Goal: Information Seeking & Learning: Learn about a topic

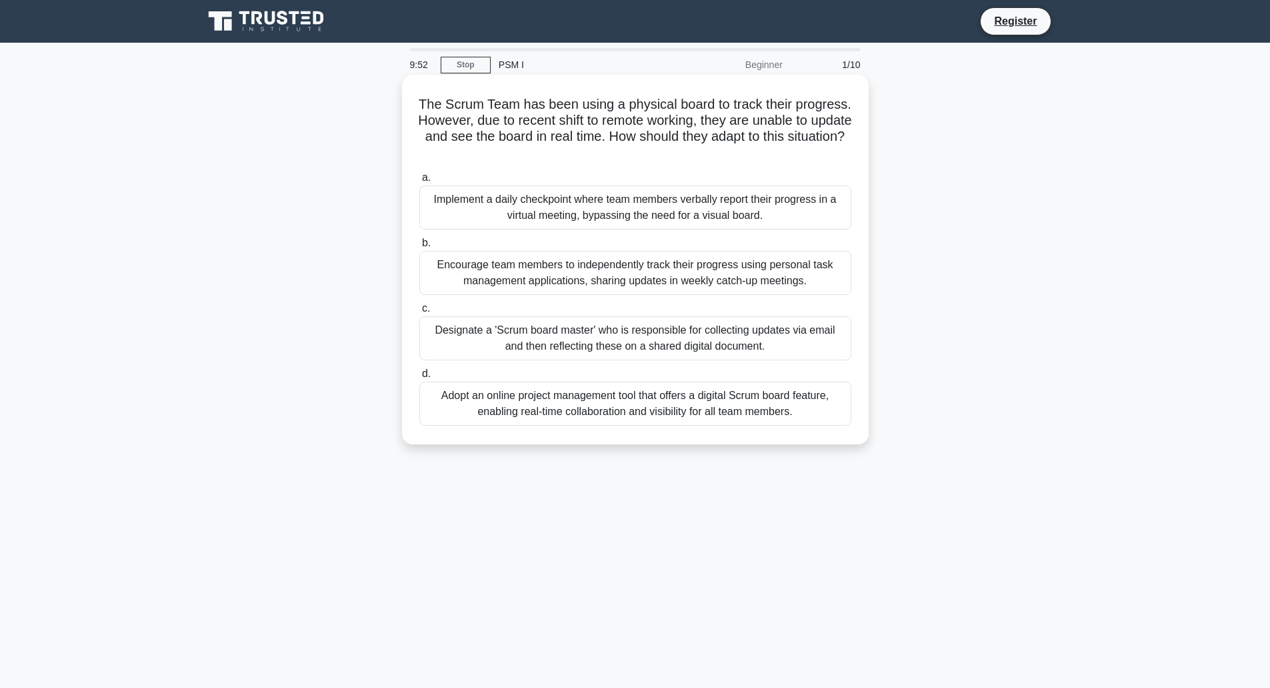
drag, startPoint x: 479, startPoint y: 105, endPoint x: 707, endPoint y: 161, distance: 234.0
click at [707, 161] on h5 "The Scrum Team has been using a physical board to track their progress. However…" at bounding box center [635, 128] width 435 height 65
click at [789, 120] on h5 "The Scrum Team has been using a physical board to track their progress. However…" at bounding box center [635, 128] width 435 height 65
drag, startPoint x: 439, startPoint y: 135, endPoint x: 834, endPoint y: 153, distance: 395.9
click at [834, 153] on h5 "The Scrum Team has been using a physical board to track their progress. However…" at bounding box center [635, 128] width 435 height 65
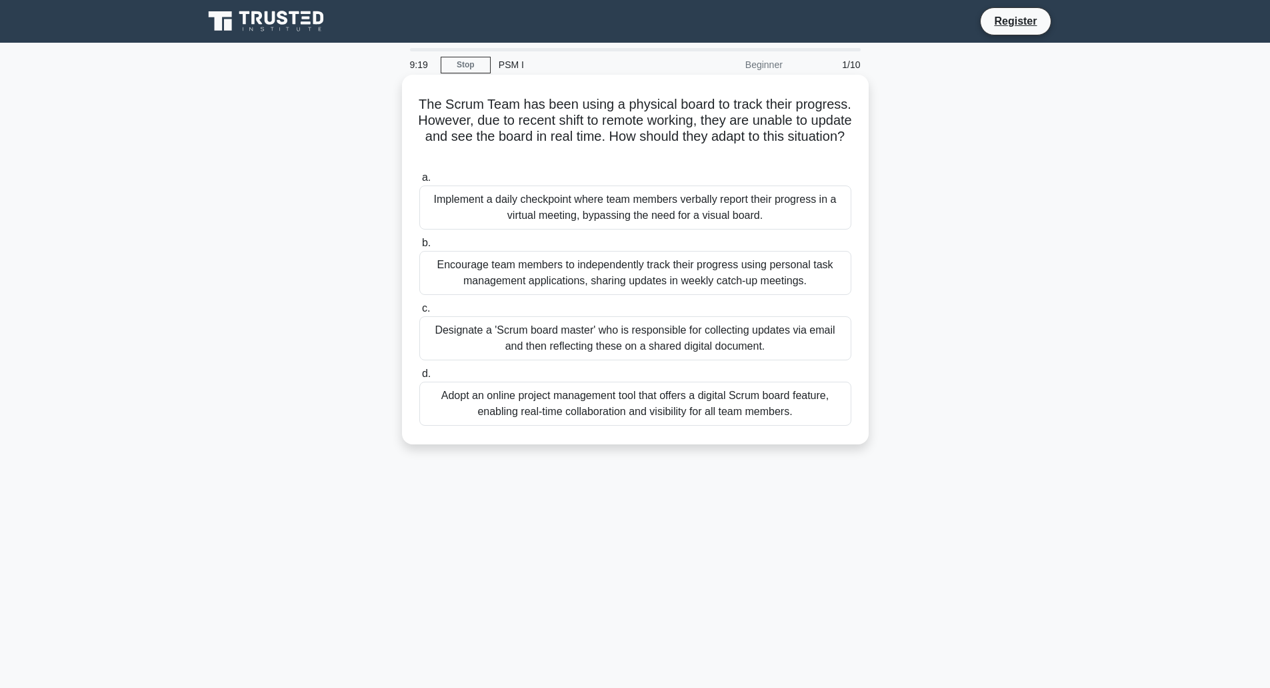
click at [648, 398] on div "Adopt an online project management tool that offers a digital Scrum board featu…" at bounding box center [635, 403] width 432 height 44
click at [419, 378] on input "d. Adopt an online project management tool that offers a digital Scrum board fe…" at bounding box center [419, 373] width 0 height 9
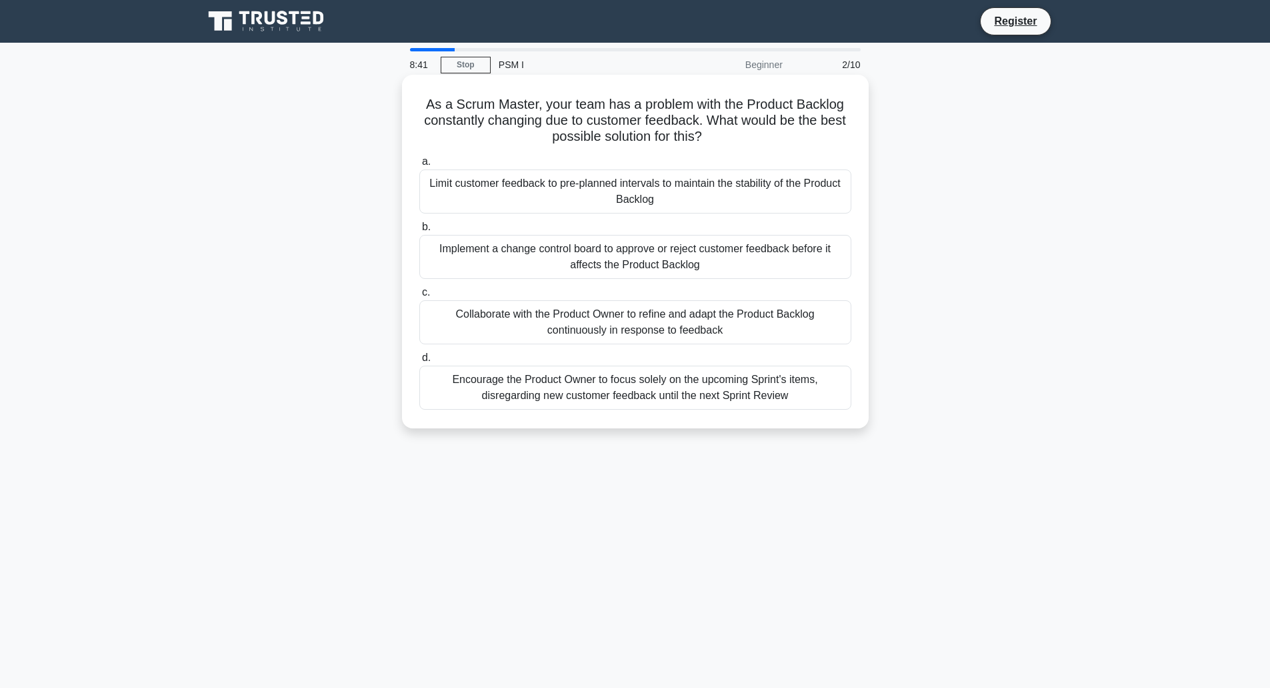
click at [718, 325] on div "Collaborate with the Product Owner to refine and adapt the Product Backlog cont…" at bounding box center [635, 322] width 432 height 44
click at [419, 297] on input "c. Collaborate with the Product Owner to refine and adapt the Product Backlog c…" at bounding box center [419, 292] width 0 height 9
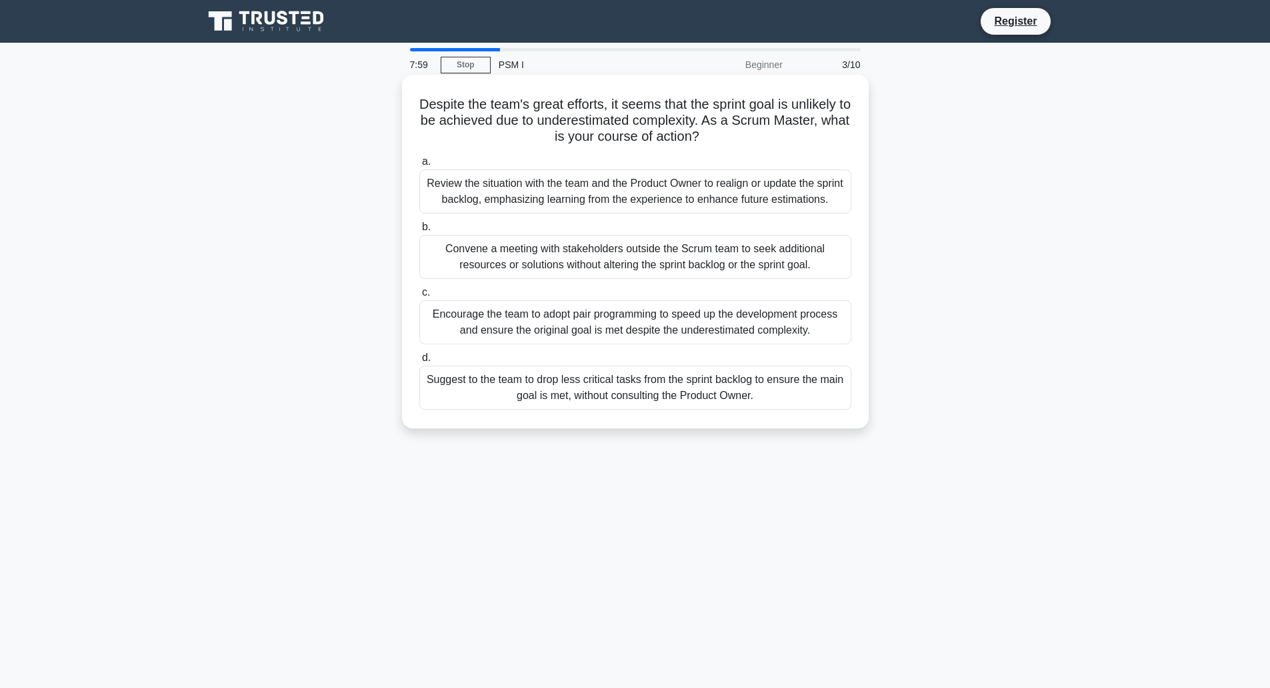
click at [704, 197] on div "Review the situation with the team and the Product Owner to realign or update t…" at bounding box center [635, 191] width 432 height 44
click at [419, 166] on input "a. Review the situation with the team and the Product Owner to realign or updat…" at bounding box center [419, 161] width 0 height 9
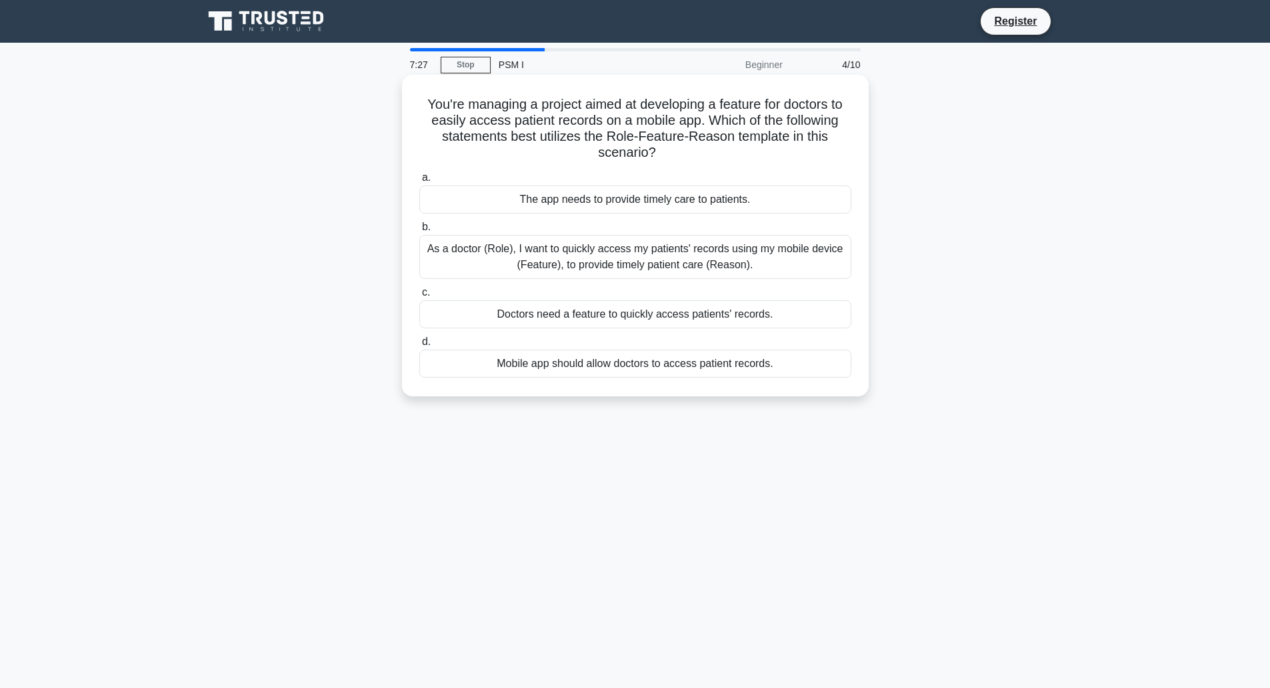
click at [534, 248] on div "As a doctor (Role), I want to quickly access my patients' records using my mobi…" at bounding box center [635, 257] width 432 height 44
click at [419, 231] on input "b. As a doctor (Role), I want to quickly access my patients' records using my m…" at bounding box center [419, 227] width 0 height 9
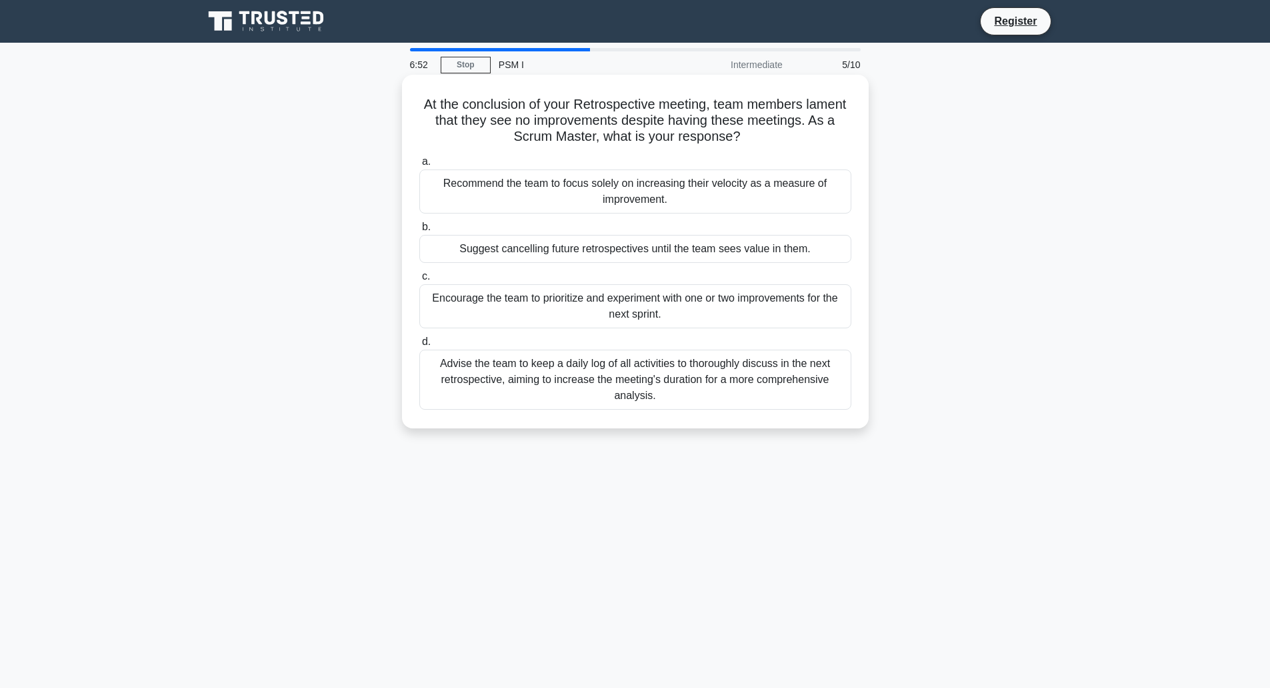
click at [721, 307] on div "Encourage the team to prioritize and experiment with one or two improvements fo…" at bounding box center [635, 306] width 432 height 44
click at [419, 281] on input "c. Encourage the team to prioritize and experiment with one or two improvements…" at bounding box center [419, 276] width 0 height 9
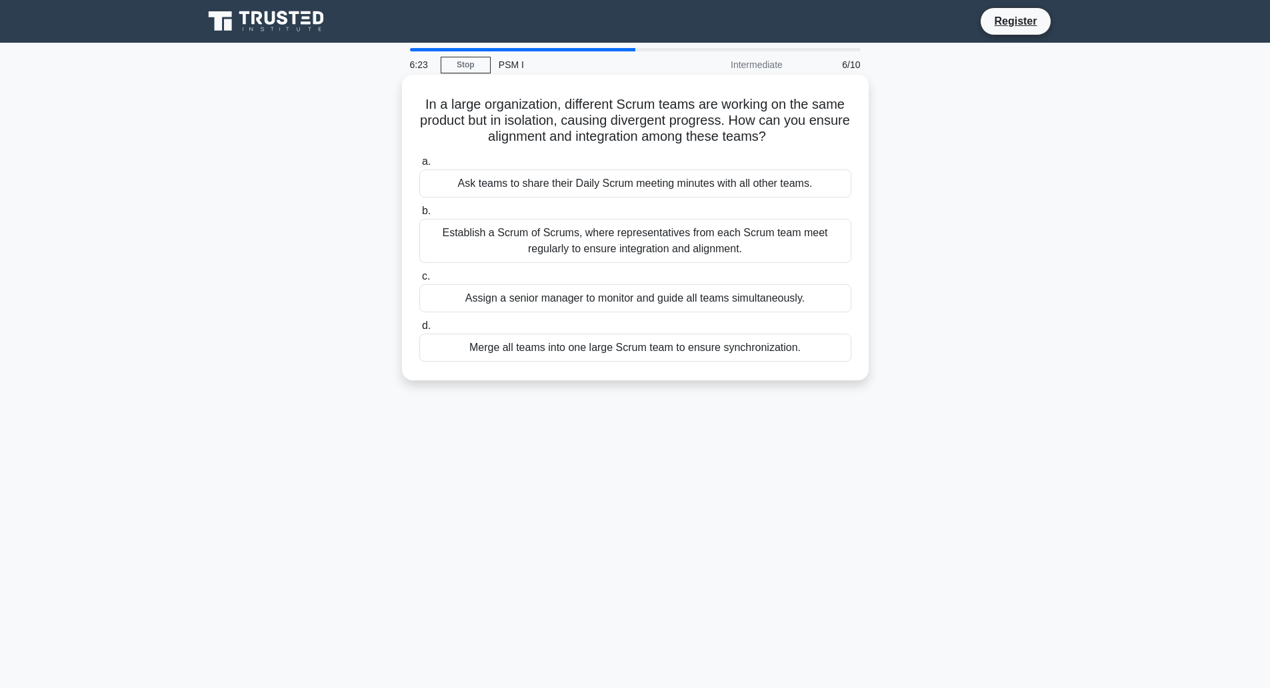
click at [666, 236] on div "Establish a Scrum of Scrums, where representatives from each Scrum team meet re…" at bounding box center [635, 241] width 432 height 44
click at [419, 215] on input "b. Establish a Scrum of Scrums, where representatives from each Scrum team meet…" at bounding box center [419, 211] width 0 height 9
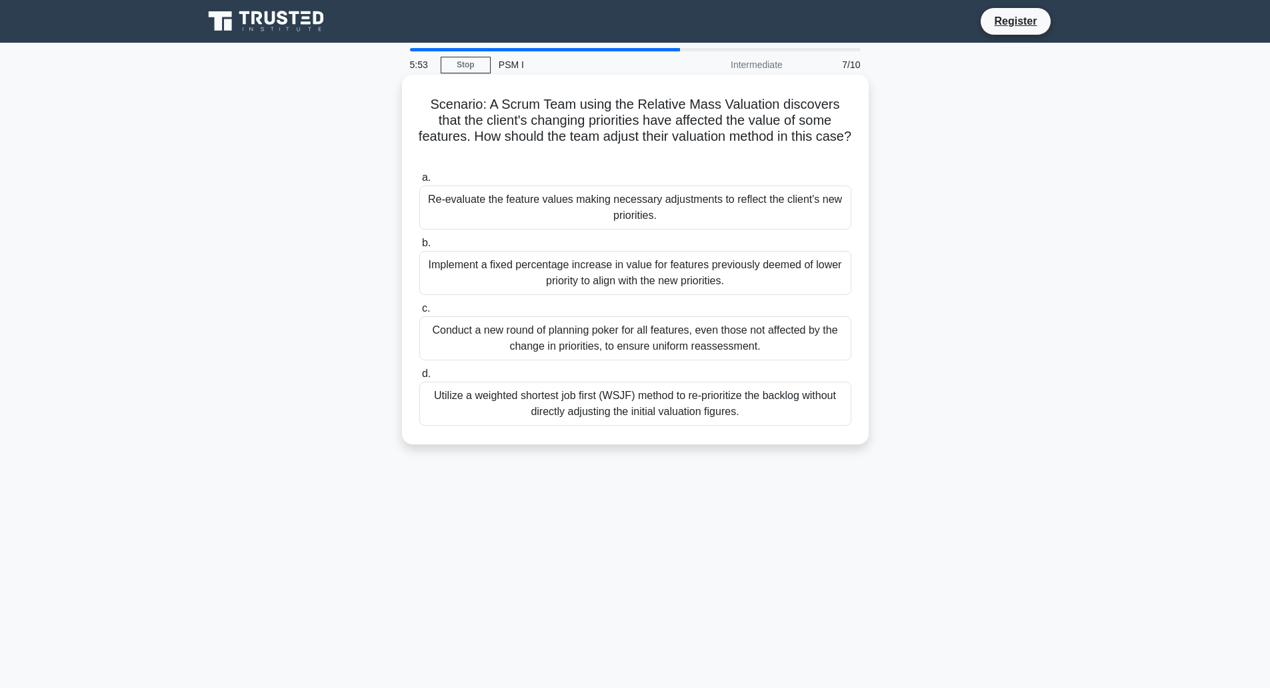
click at [612, 399] on div "Utilize a weighted shortest job first (WSJF) method to re-prioritize the backlo…" at bounding box center [635, 403] width 432 height 44
click at [419, 378] on input "d. Utilize a weighted shortest job first (WSJF) method to re-prioritize the bac…" at bounding box center [419, 373] width 0 height 9
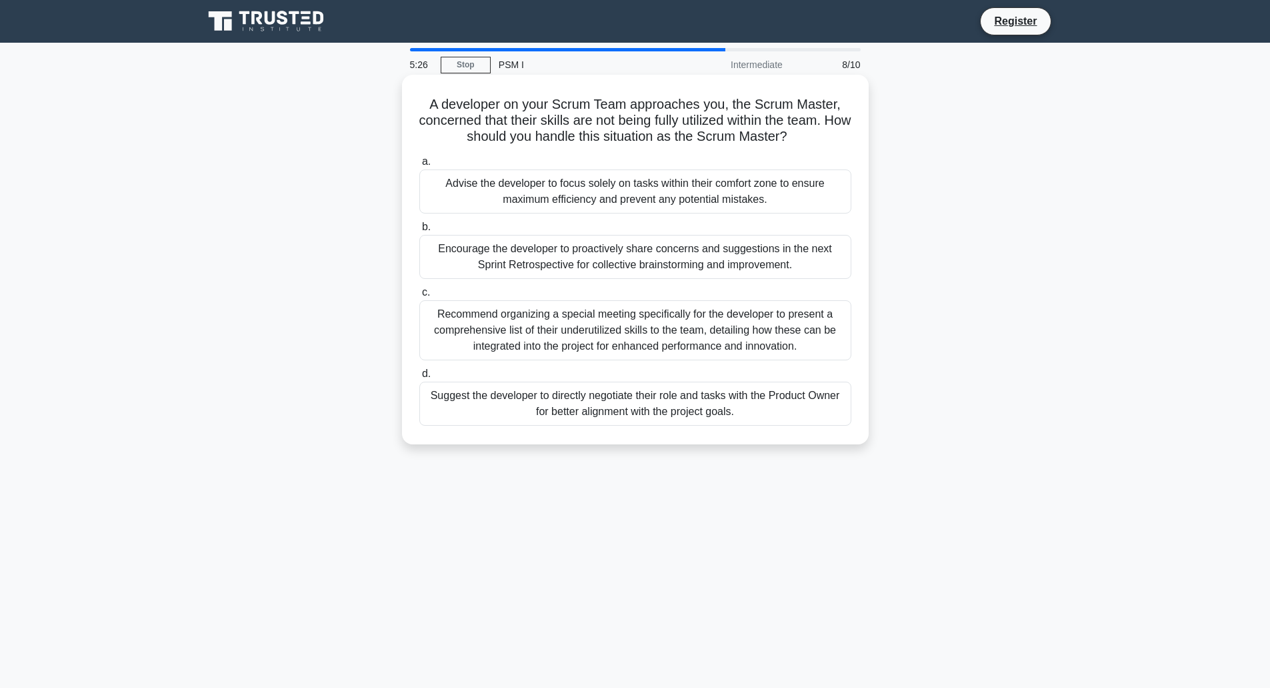
click at [549, 253] on div "Encourage the developer to proactively share concerns and suggestions in the ne…" at bounding box center [635, 257] width 432 height 44
click at [419, 231] on input "b. Encourage the developer to proactively share concerns and suggestions in the…" at bounding box center [419, 227] width 0 height 9
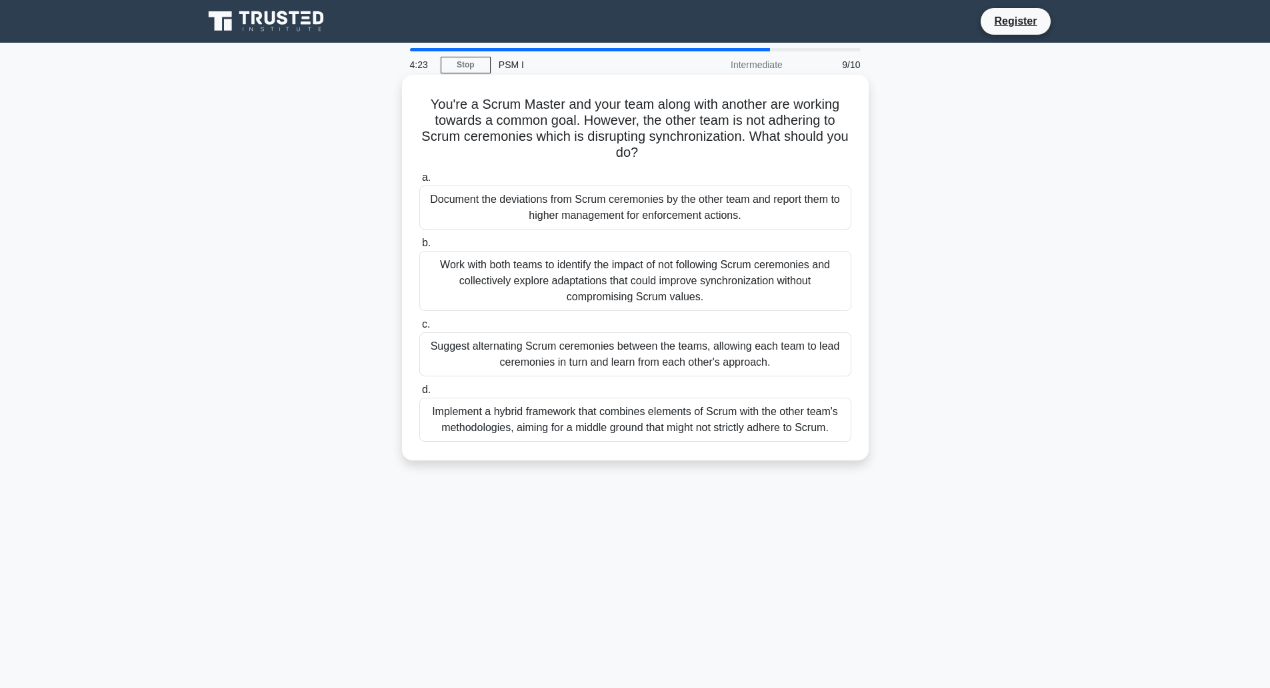
drag, startPoint x: 457, startPoint y: 267, endPoint x: 809, endPoint y: 294, distance: 352.4
click at [809, 294] on div "Work with both teams to identify the impact of not following Scrum ceremonies a…" at bounding box center [635, 281] width 432 height 60
click at [748, 273] on div "Work with both teams to identify the impact of not following Scrum ceremonies a…" at bounding box center [635, 281] width 432 height 60
click at [419, 247] on input "b. Work with both teams to identify the impact of not following Scrum ceremonie…" at bounding box center [419, 243] width 0 height 9
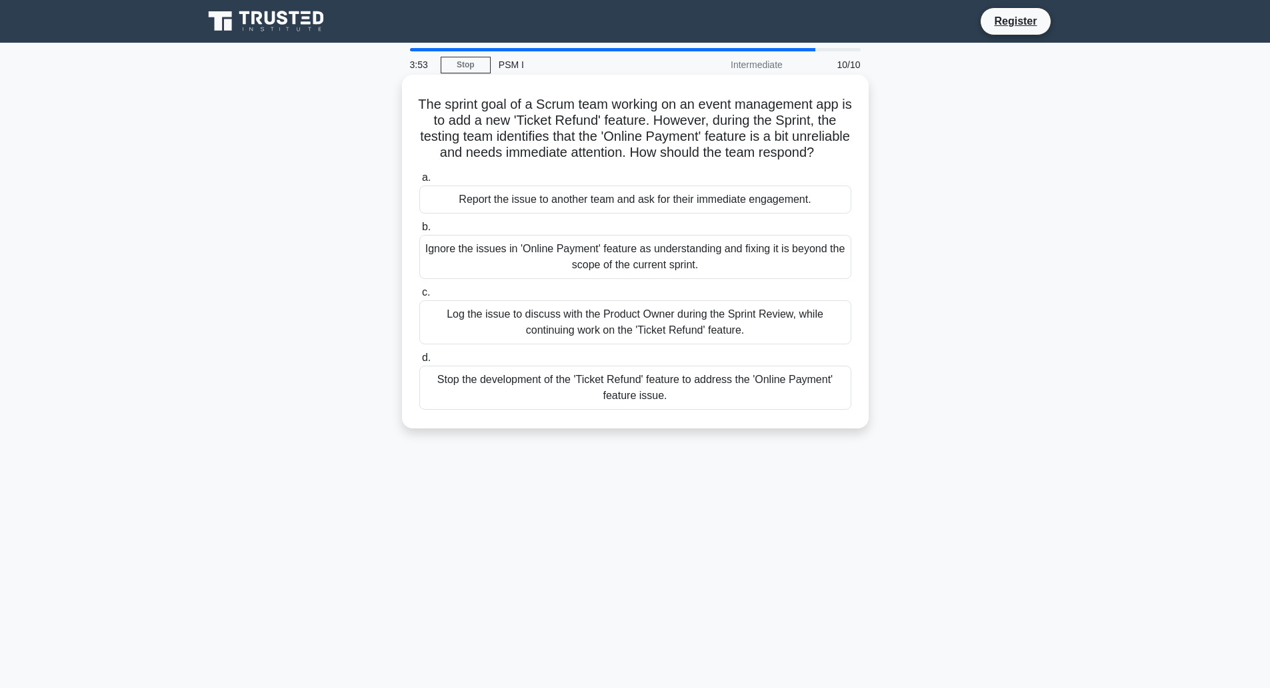
click at [622, 344] on div "Log the issue to discuss with the Product Owner during the Sprint Review, while…" at bounding box center [635, 322] width 432 height 44
click at [638, 343] on div "Log the issue to discuss with the Product Owner during the Sprint Review, while…" at bounding box center [635, 322] width 432 height 44
click at [419, 297] on input "c. Log the issue to discuss with the Product Owner during the Sprint Review, wh…" at bounding box center [419, 292] width 0 height 9
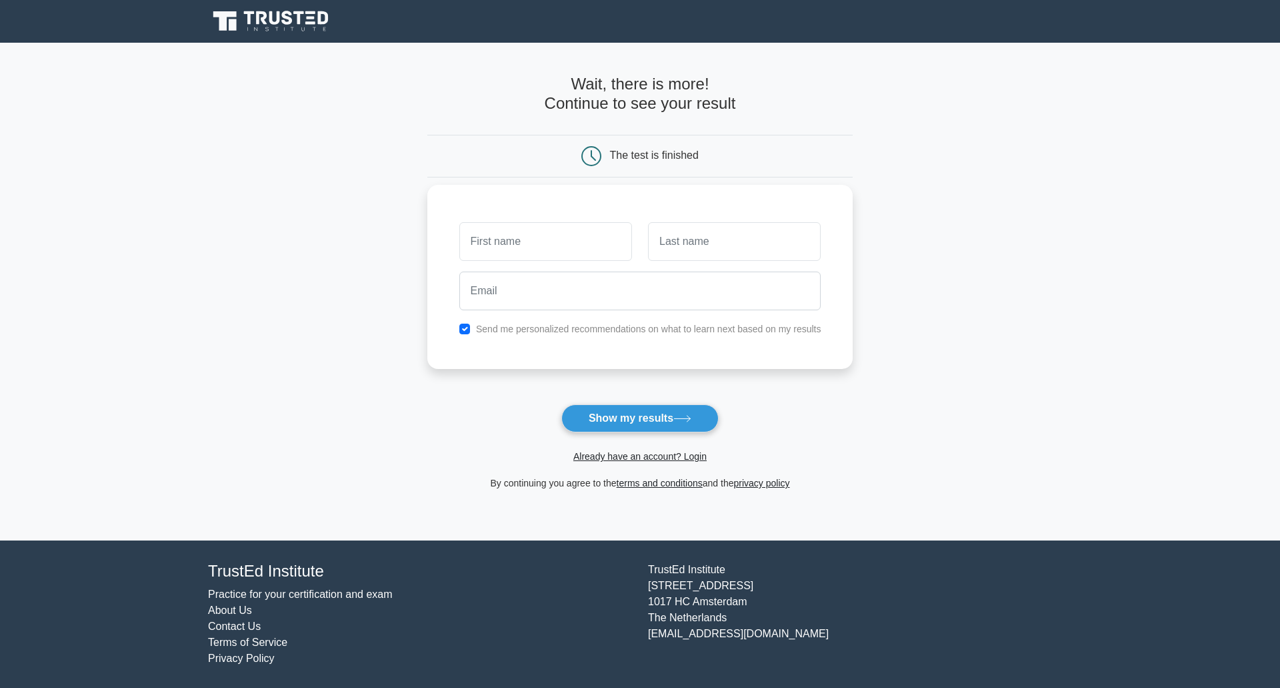
click at [551, 242] on input "text" at bounding box center [545, 241] width 173 height 39
type input "lolo"
click at [687, 243] on input "text" at bounding box center [734, 241] width 173 height 39
type input "lolo"
click at [656, 294] on input "email" at bounding box center [640, 290] width 362 height 39
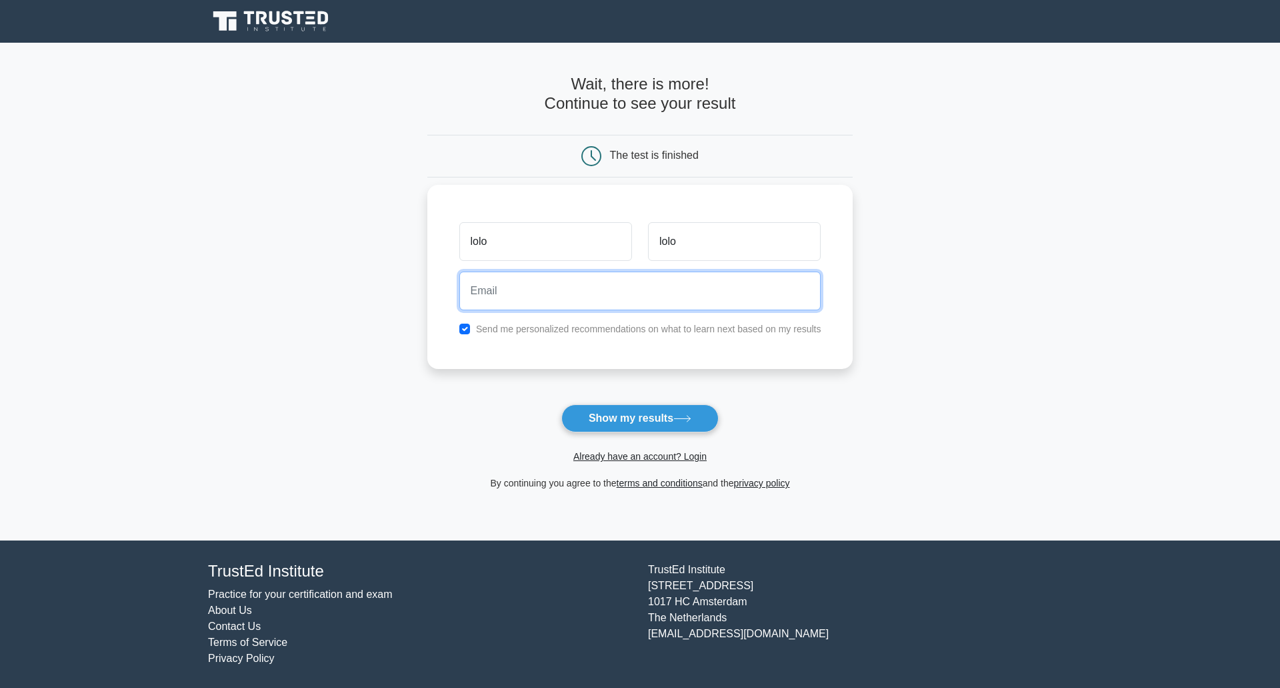
type input "lmariani@sii.fr"
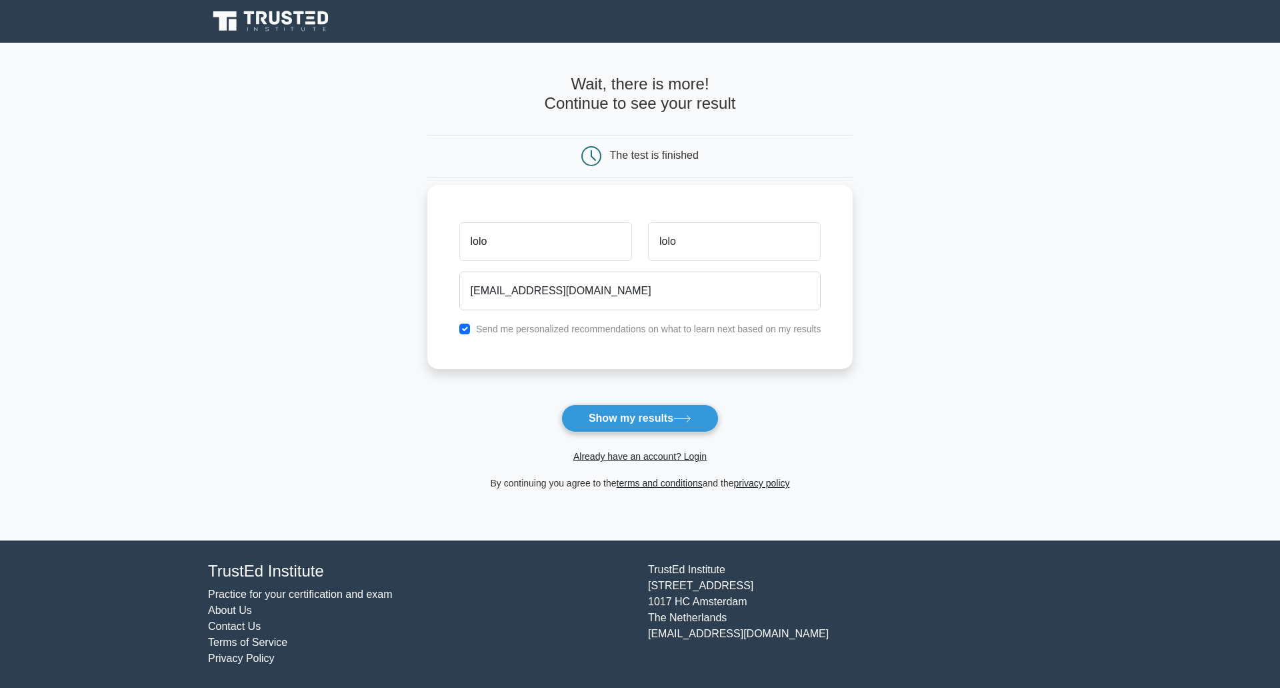
click at [563, 331] on label "Send me personalized recommendations on what to learn next based on my results" at bounding box center [648, 328] width 345 height 11
click at [462, 327] on input "checkbox" at bounding box center [464, 328] width 11 height 11
checkbox input "false"
click at [644, 415] on button "Show my results" at bounding box center [639, 418] width 157 height 28
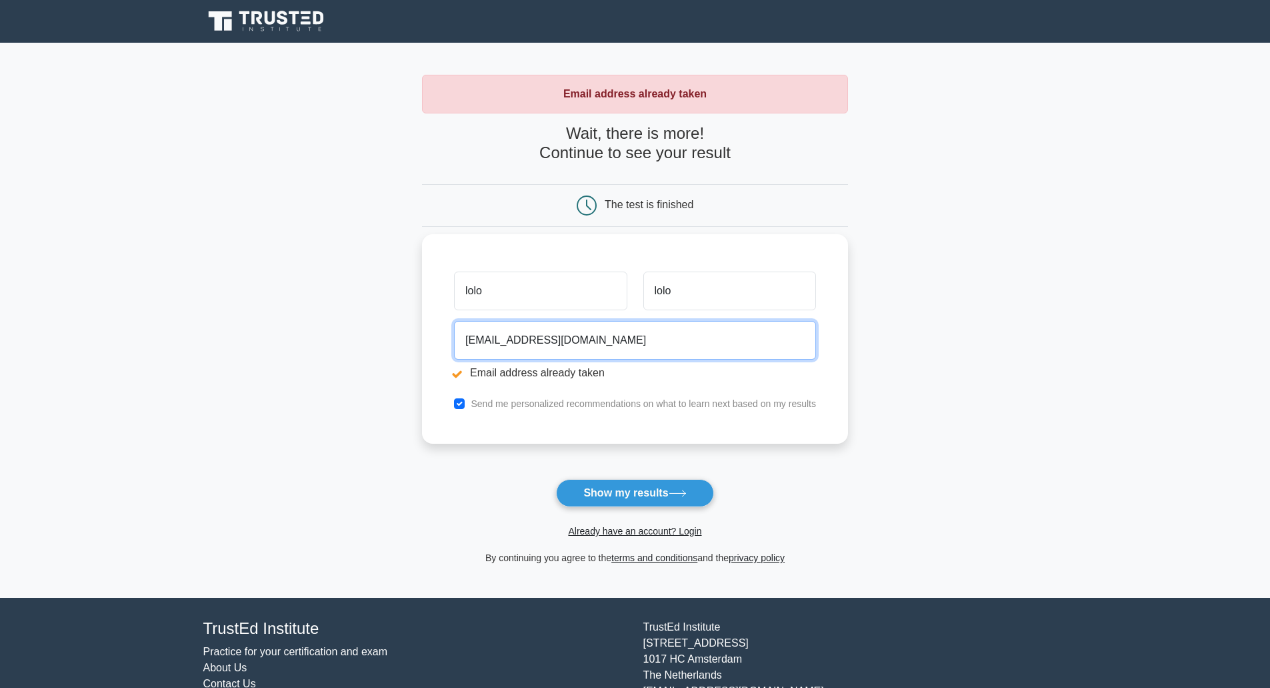
click at [542, 339] on input "lmariani@sii.fr" at bounding box center [635, 340] width 362 height 39
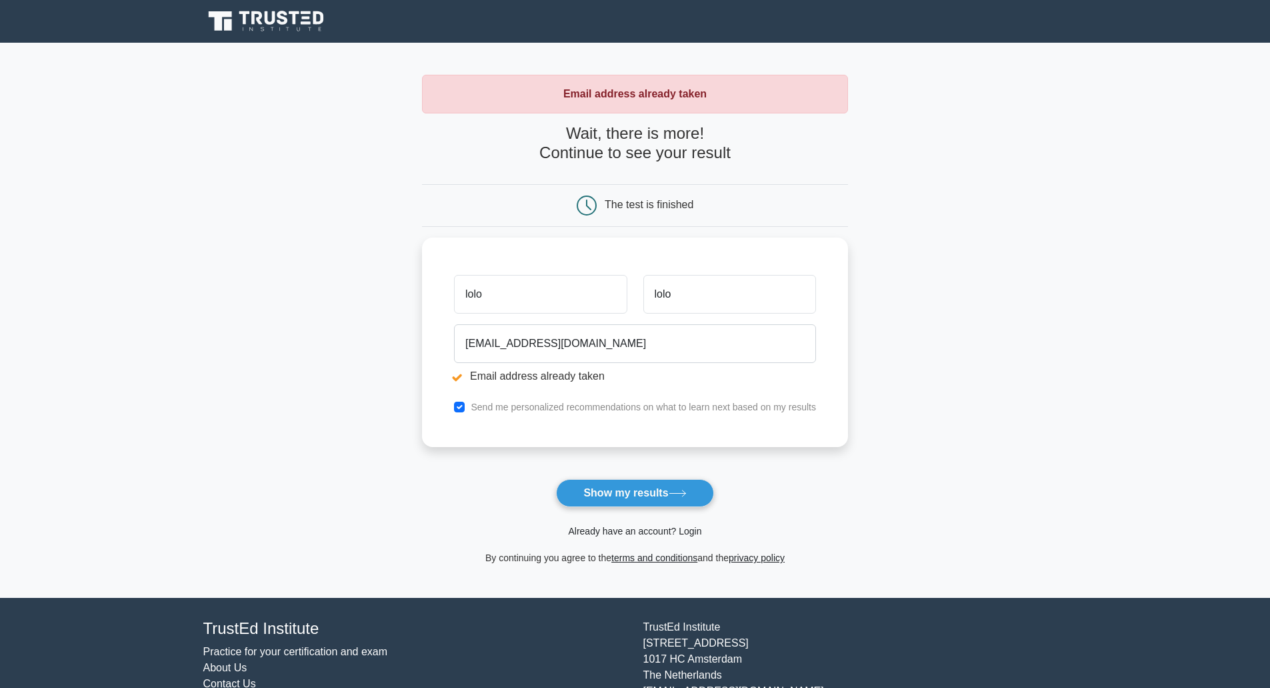
click at [618, 531] on link "Already have an account? Login" at bounding box center [634, 530] width 133 height 11
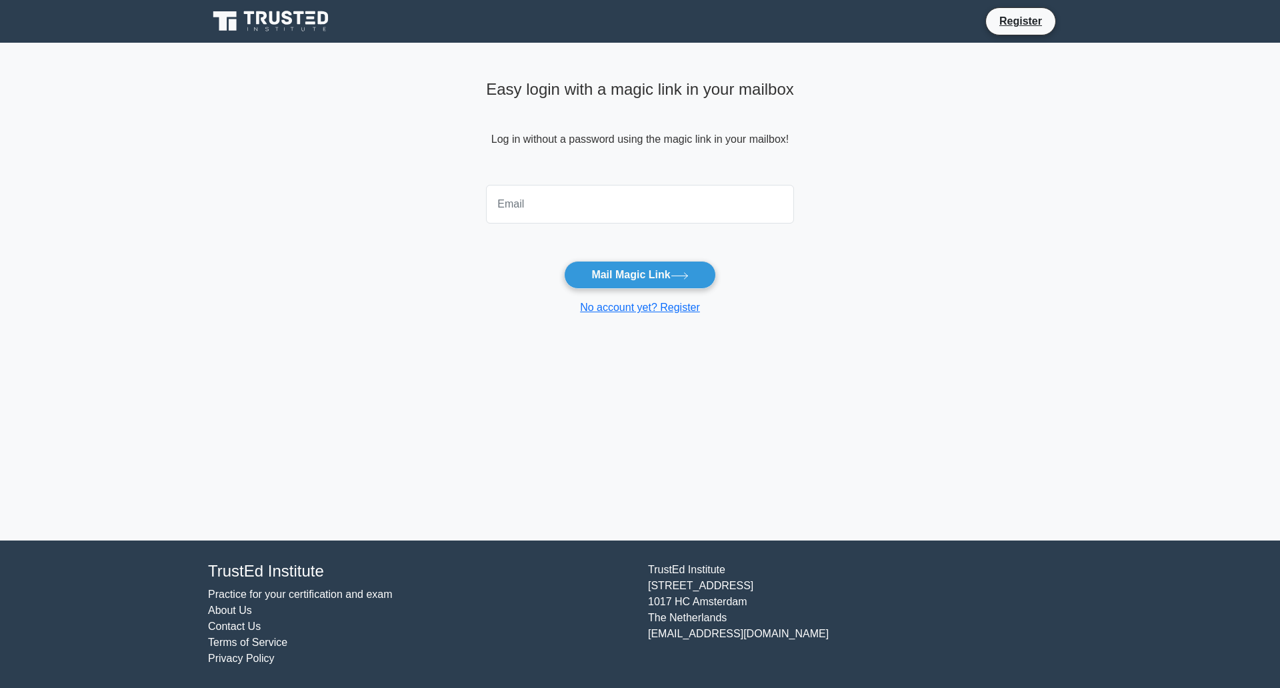
click at [608, 197] on input "email" at bounding box center [640, 204] width 308 height 39
type input "lmariani@sii.fr"
click at [628, 270] on button "Mail Magic Link" at bounding box center [639, 275] width 151 height 28
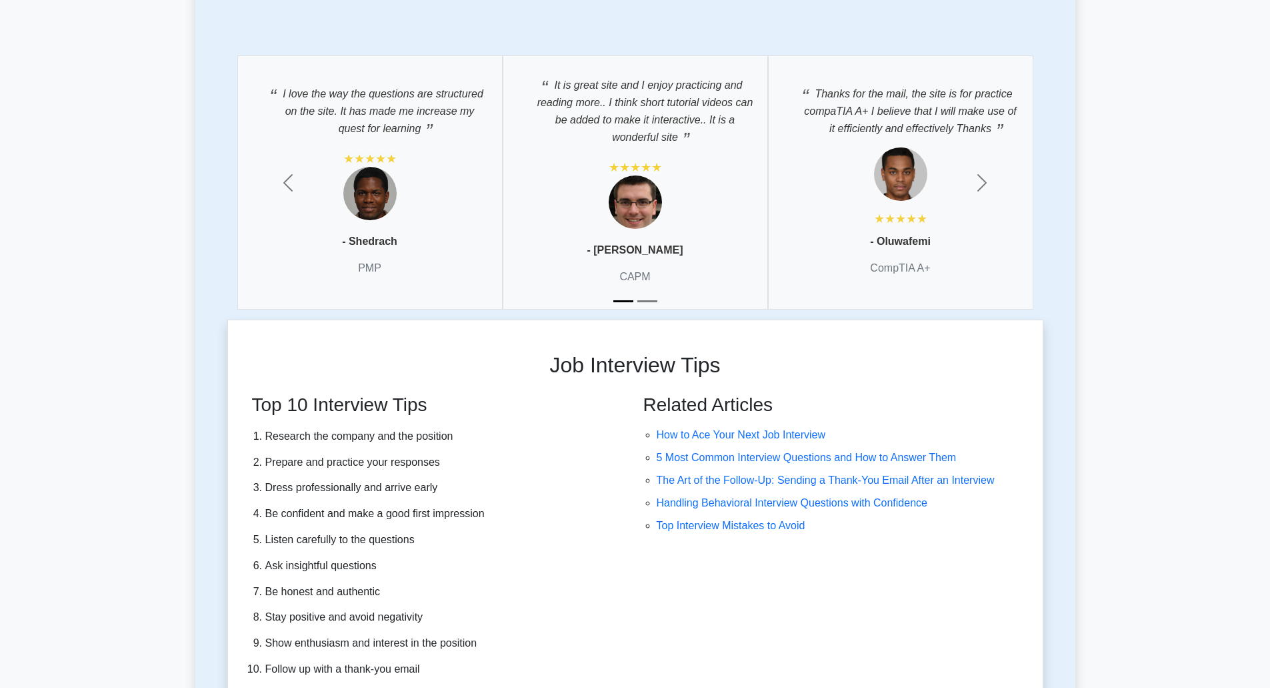
scroll to position [3332, 0]
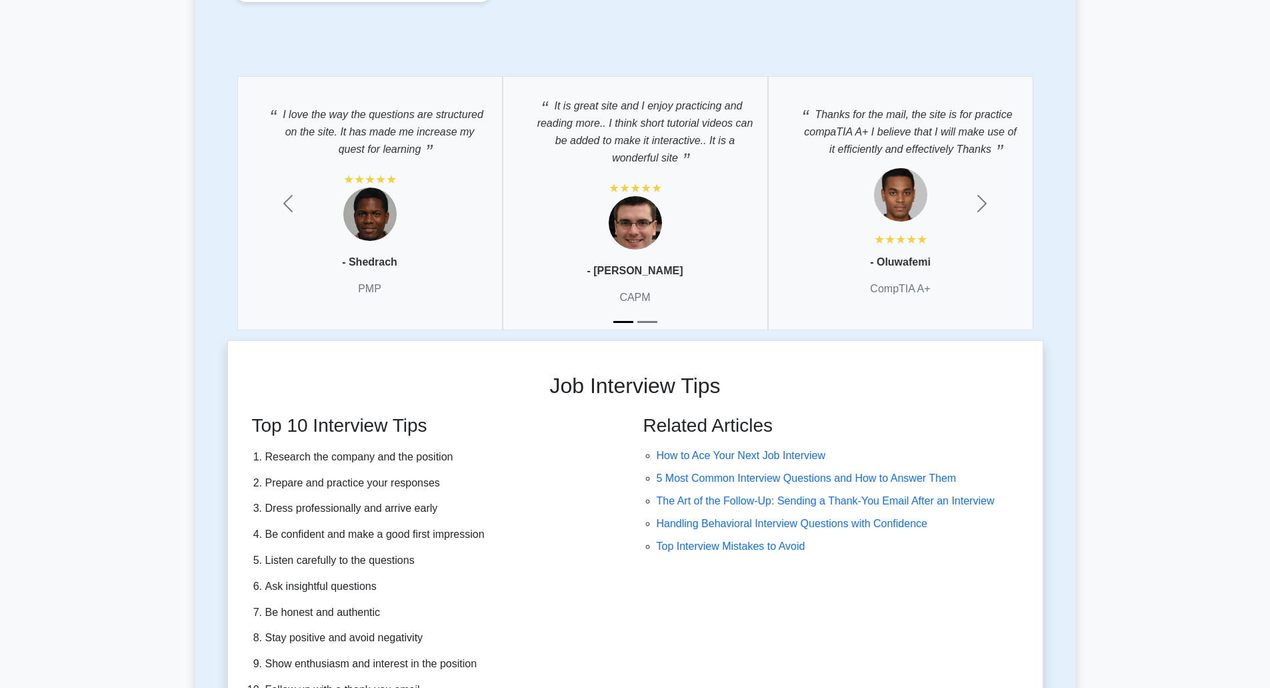
drag, startPoint x: 1192, startPoint y: 98, endPoint x: 1192, endPoint y: 59, distance: 38.7
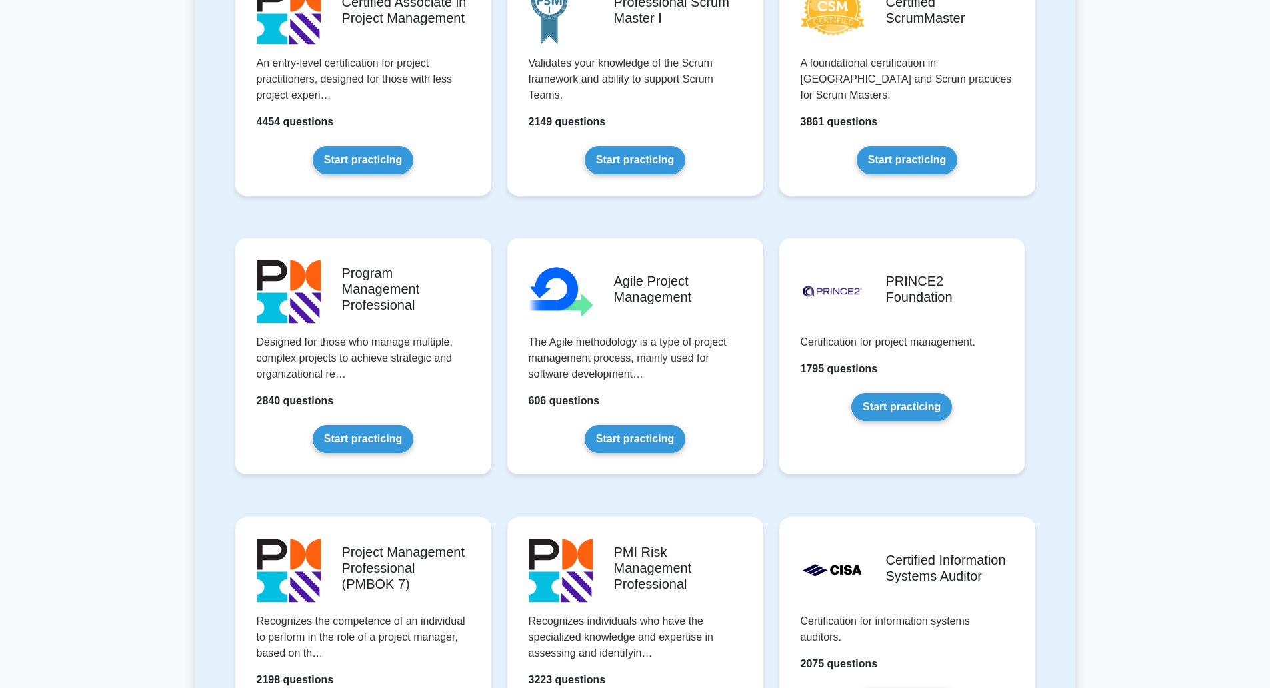
scroll to position [0, 0]
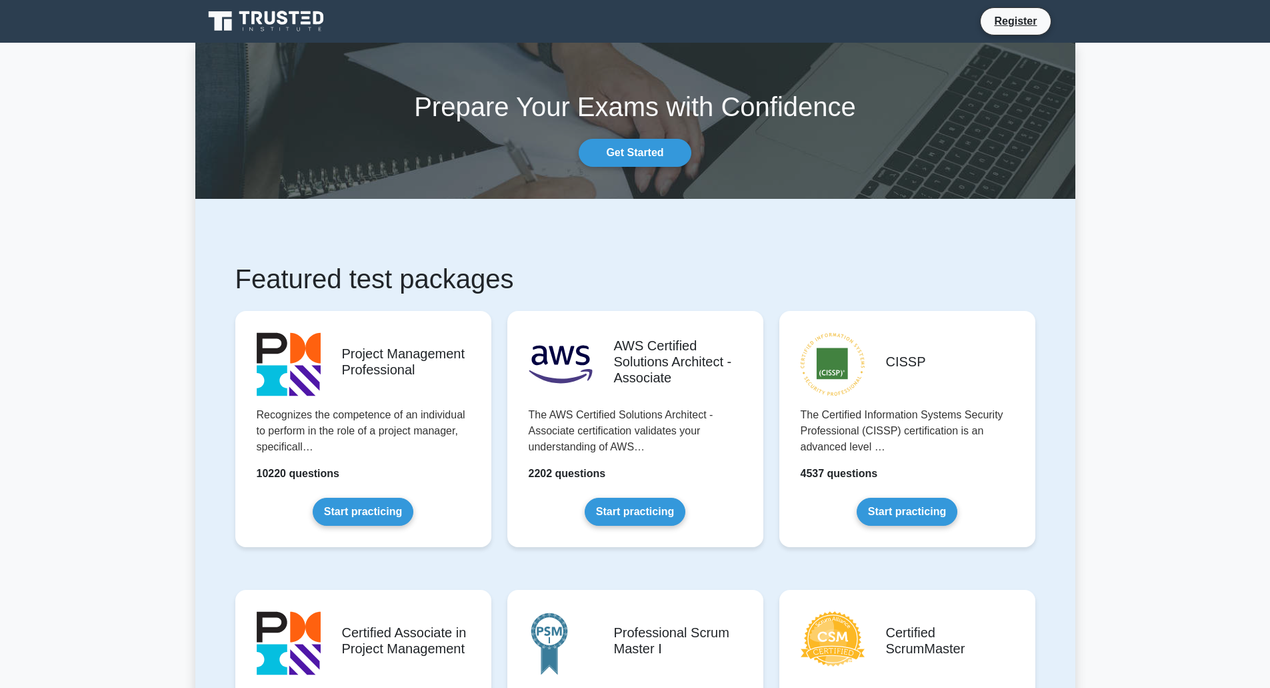
drag, startPoint x: 1150, startPoint y: 129, endPoint x: 1122, endPoint y: -81, distance: 211.9
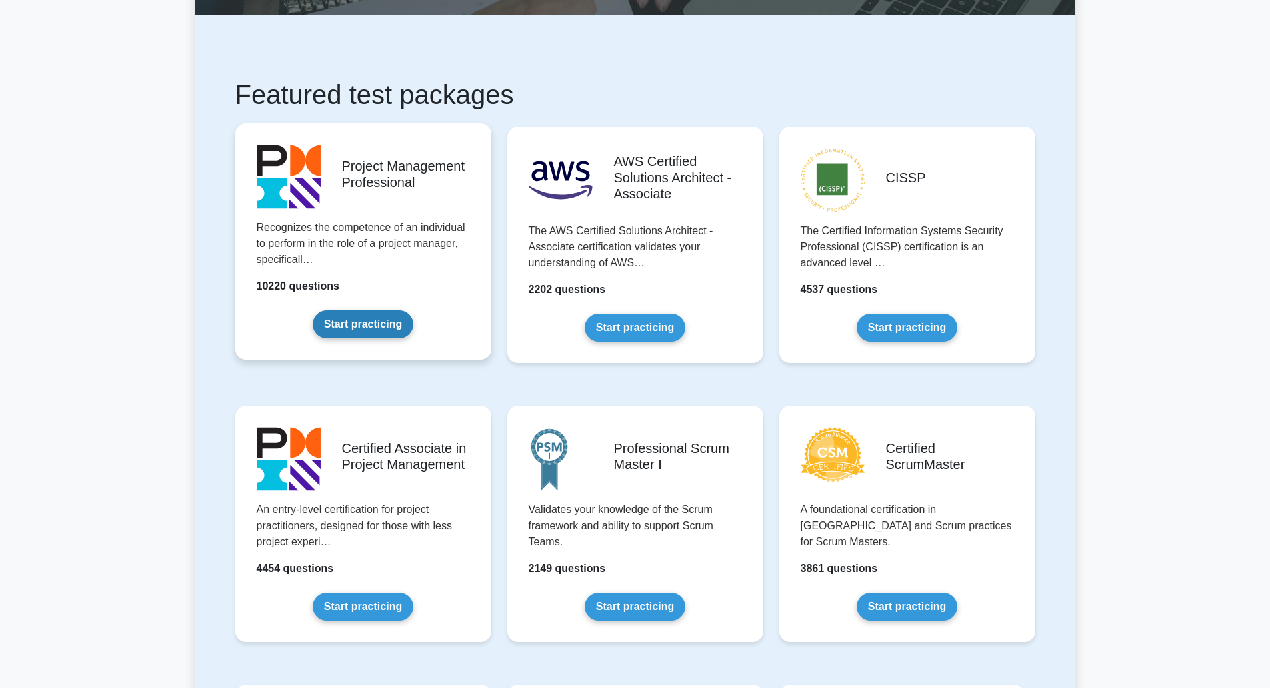
scroll to position [333, 0]
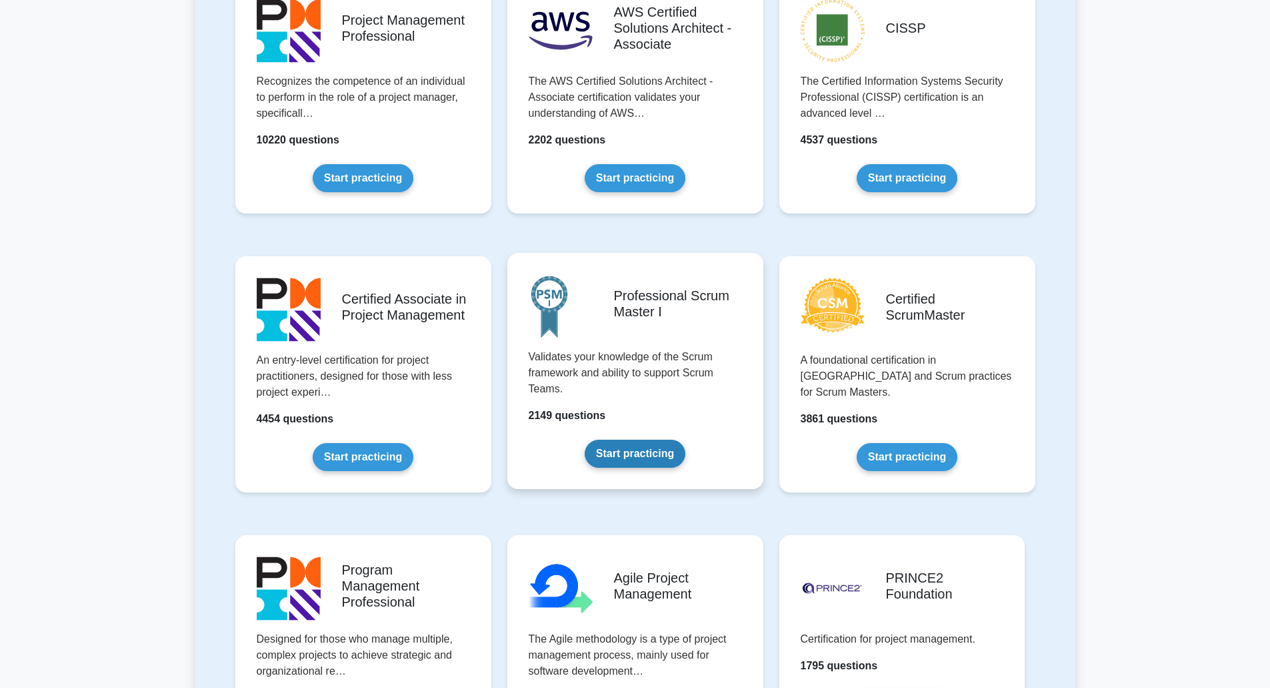
click at [653, 455] on link "Start practicing" at bounding box center [635, 453] width 101 height 28
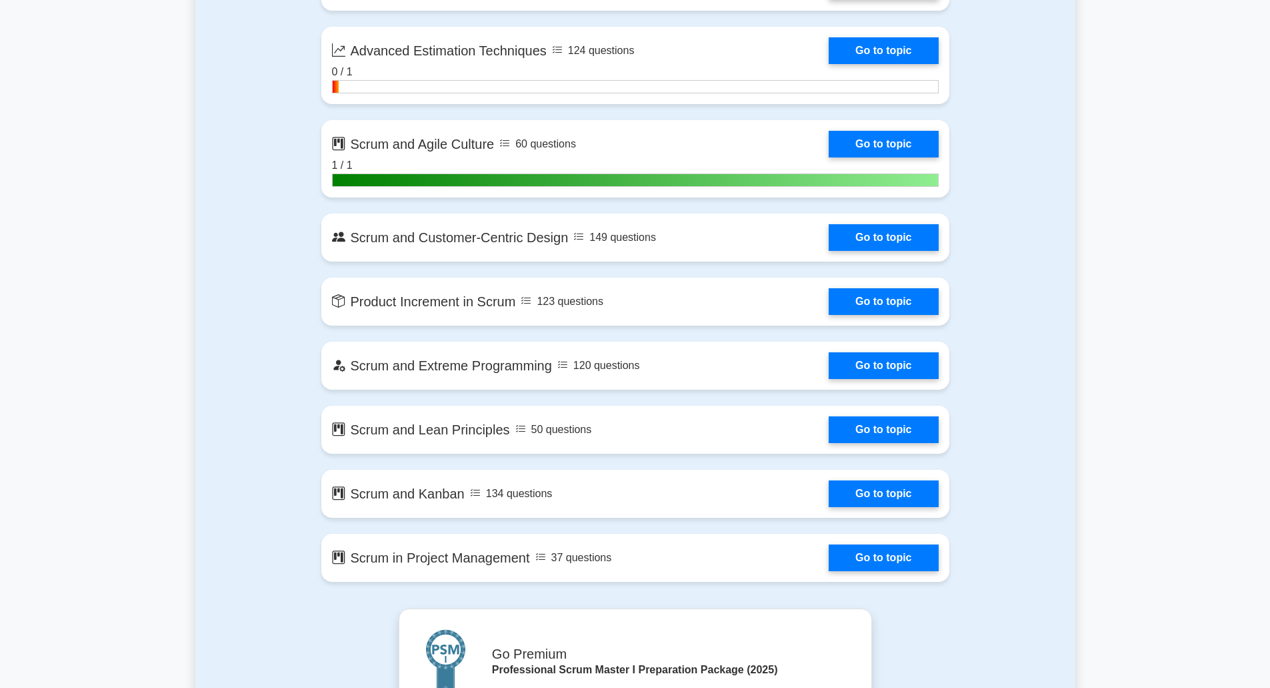
scroll to position [2401, 0]
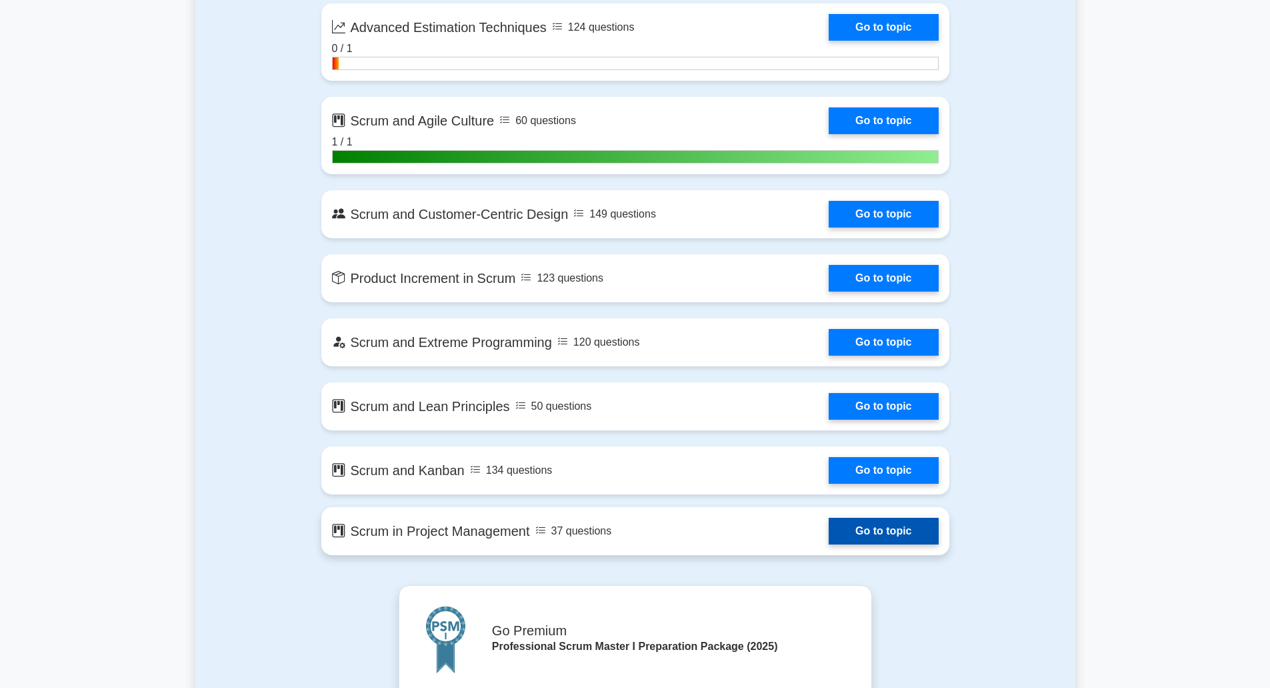
click at [829, 533] on link "Go to topic" at bounding box center [883, 530] width 109 height 27
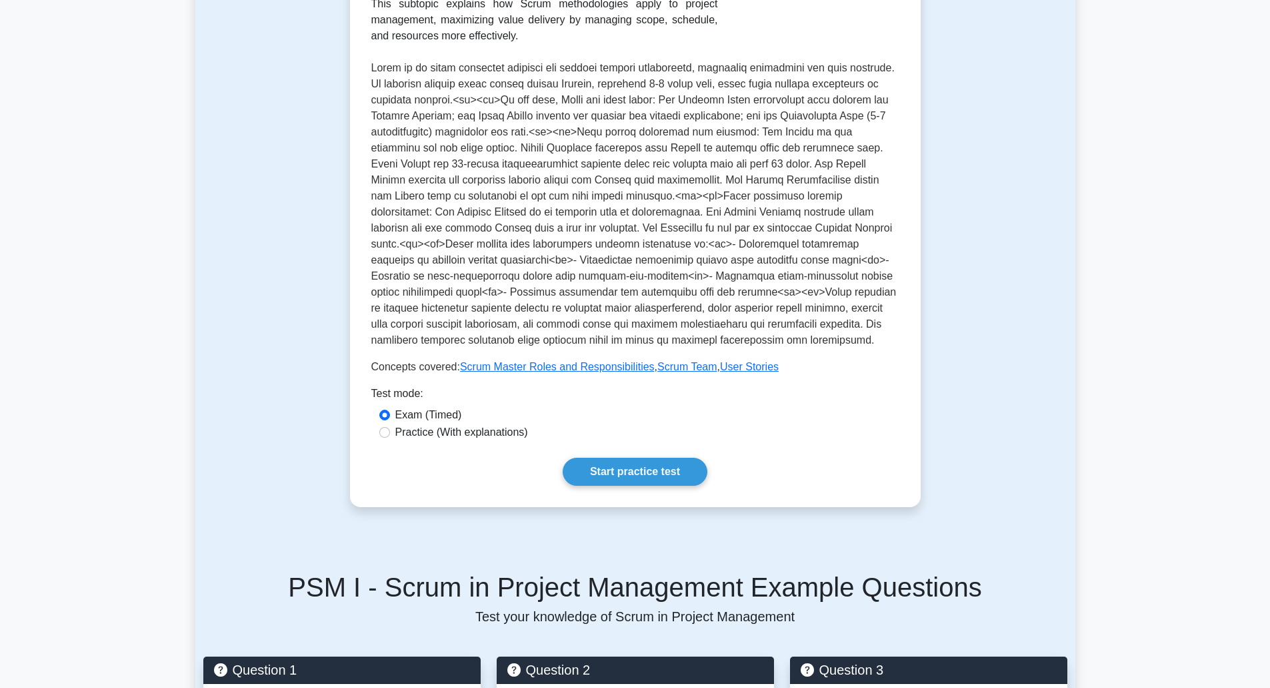
scroll to position [400, 0]
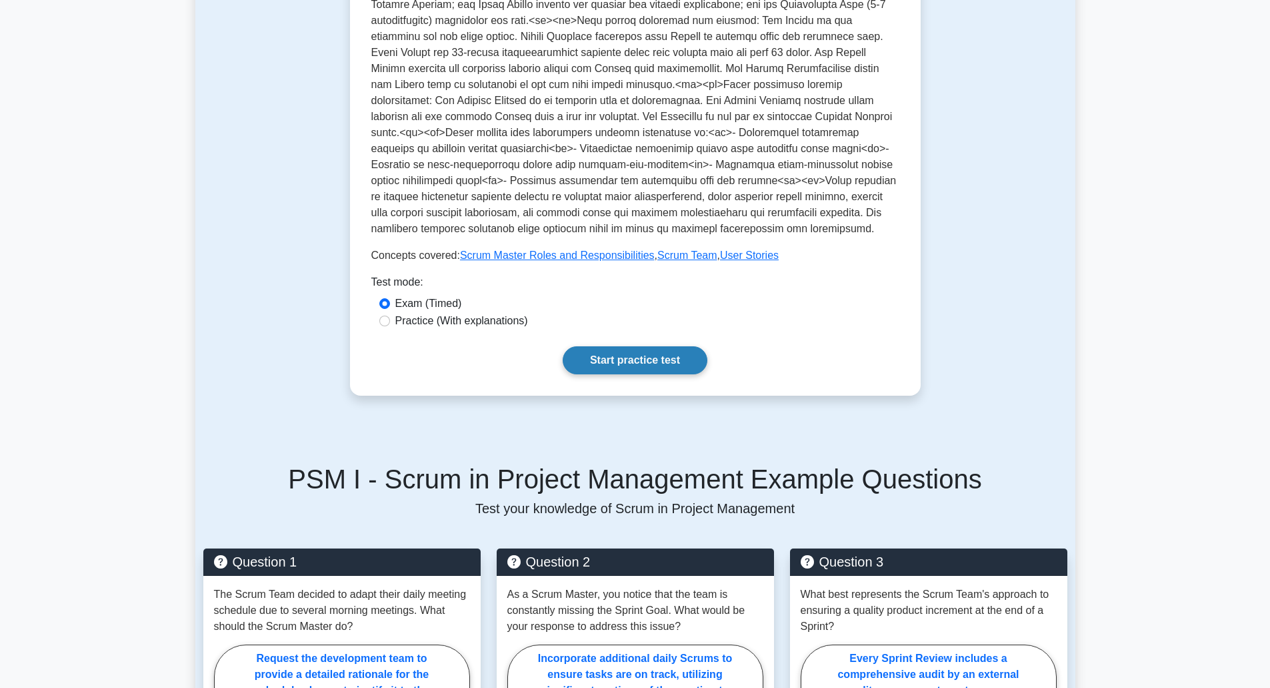
click at [622, 353] on link "Start practice test" at bounding box center [635, 360] width 145 height 28
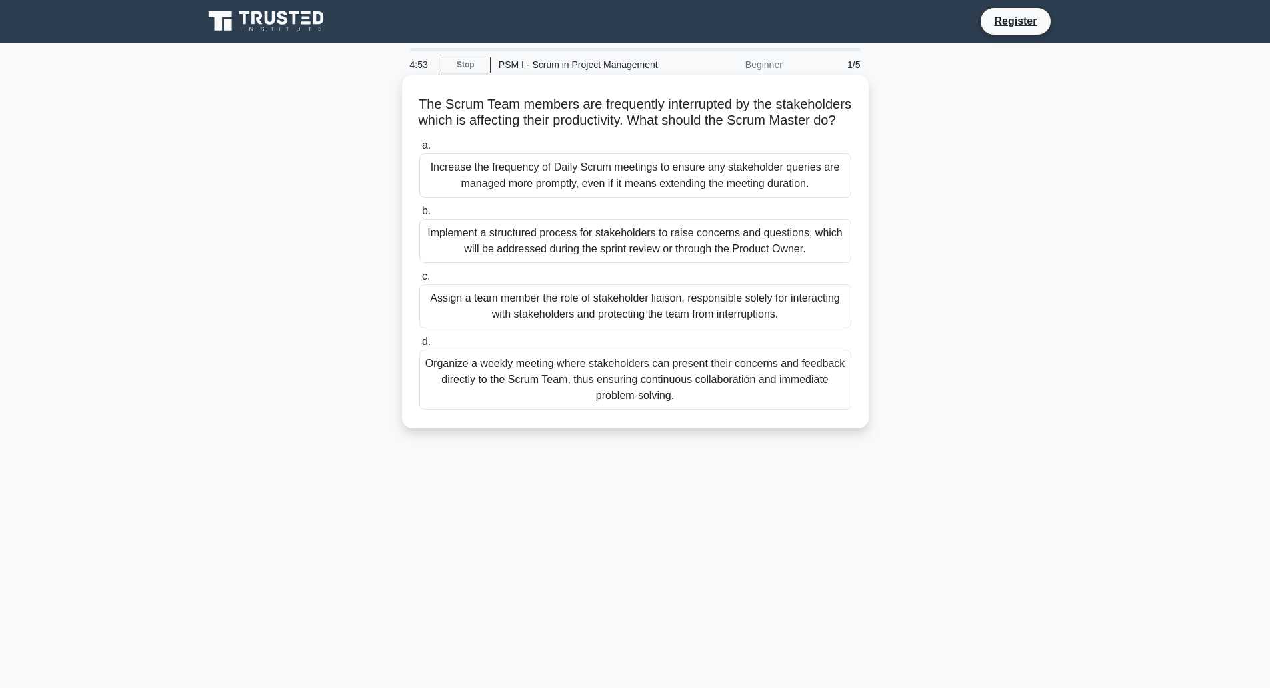
drag, startPoint x: 467, startPoint y: 106, endPoint x: 717, endPoint y: 141, distance: 252.6
click at [717, 129] on h5 "The Scrum Team members are frequently interrupted by the stakeholders which is …" at bounding box center [635, 112] width 435 height 33
drag, startPoint x: 467, startPoint y: 313, endPoint x: 658, endPoint y: 323, distance: 191.6
click at [658, 323] on div "Assign a team member the role of stakeholder liaison, responsible solely for in…" at bounding box center [635, 306] width 432 height 44
drag, startPoint x: 497, startPoint y: 329, endPoint x: 776, endPoint y: 343, distance: 279.8
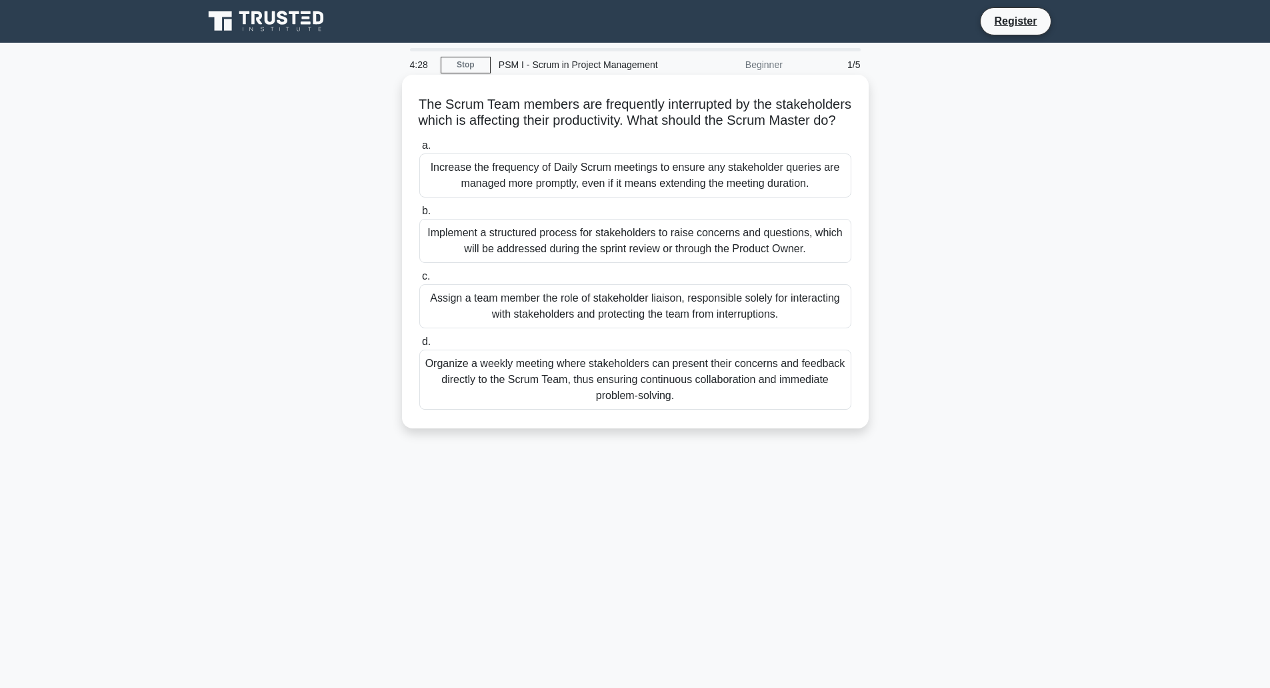
click at [776, 328] on div "Assign a team member the role of stakeholder liaison, responsible solely for in…" at bounding box center [635, 306] width 432 height 44
drag, startPoint x: 453, startPoint y: 248, endPoint x: 833, endPoint y: 251, distance: 380.1
click at [833, 251] on div "Implement a structured process for stakeholders to raise concerns and questions…" at bounding box center [635, 241] width 432 height 44
drag, startPoint x: 466, startPoint y: 264, endPoint x: 816, endPoint y: 267, distance: 349.4
click at [816, 263] on div "Implement a structured process for stakeholders to raise concerns and questions…" at bounding box center [635, 241] width 432 height 44
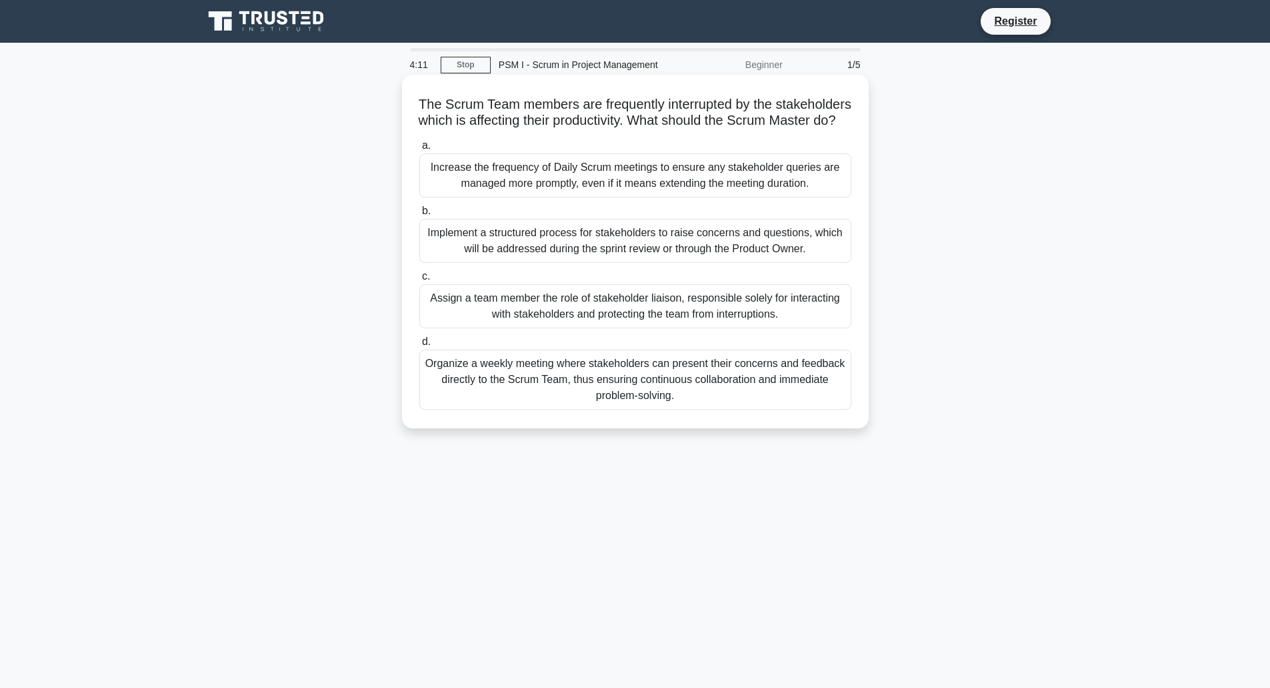
click at [582, 287] on label "c. Assign a team member the role of stakeholder liaison, responsible solely for…" at bounding box center [635, 298] width 432 height 60
click at [419, 281] on input "c. Assign a team member the role of stakeholder liaison, responsible solely for…" at bounding box center [419, 276] width 0 height 9
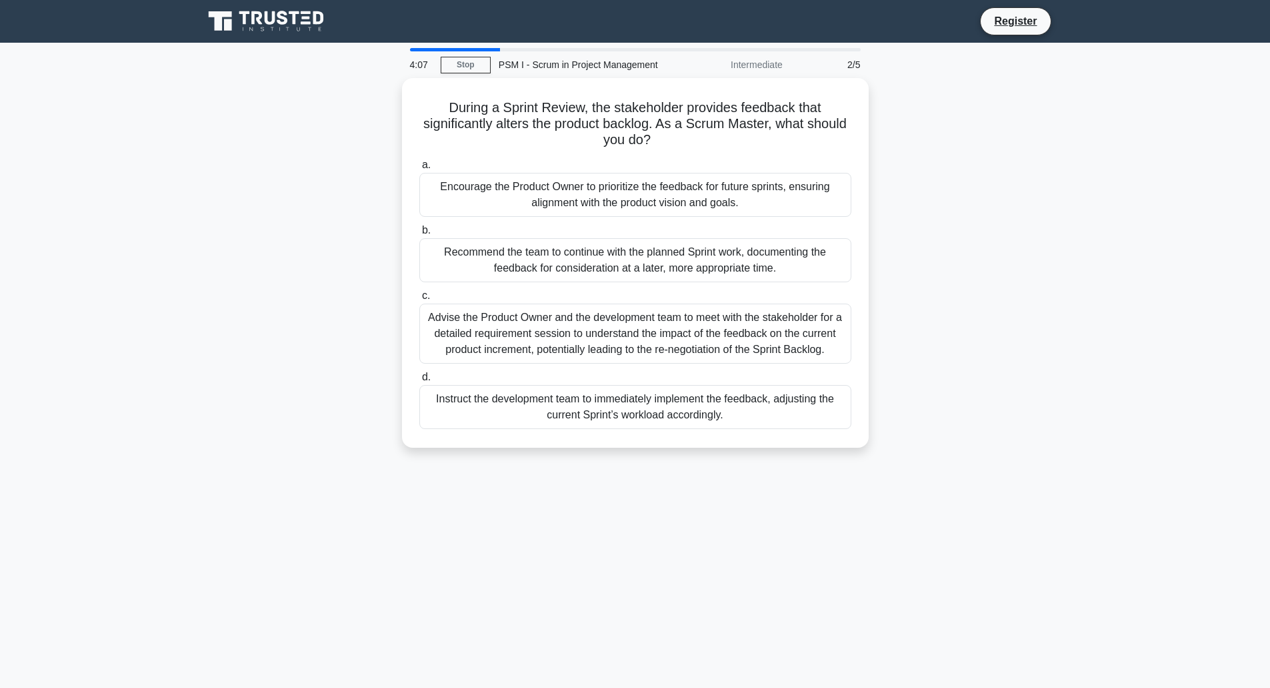
click at [850, 66] on div "2/5" at bounding box center [830, 64] width 78 height 27
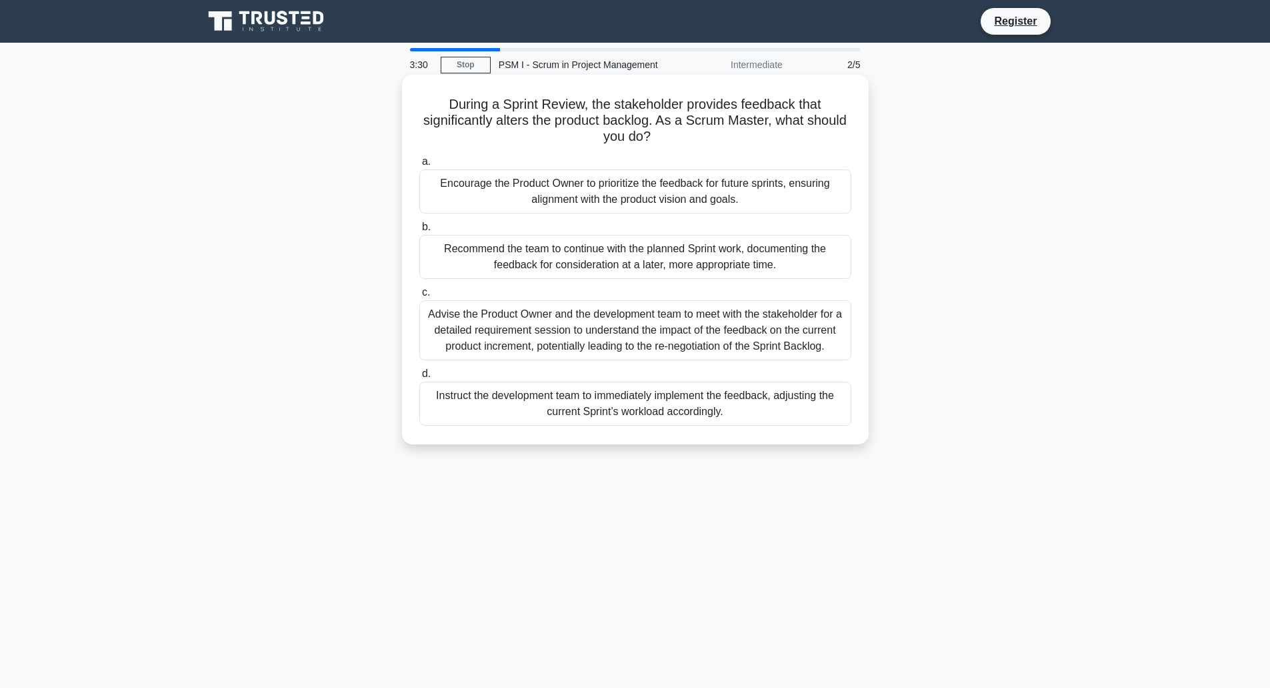
click at [579, 187] on div "Encourage the Product Owner to prioritize the feedback for future sprints, ensu…" at bounding box center [635, 191] width 432 height 44
click at [419, 166] on input "a. Encourage the Product Owner to prioritize the feedback for future sprints, e…" at bounding box center [419, 161] width 0 height 9
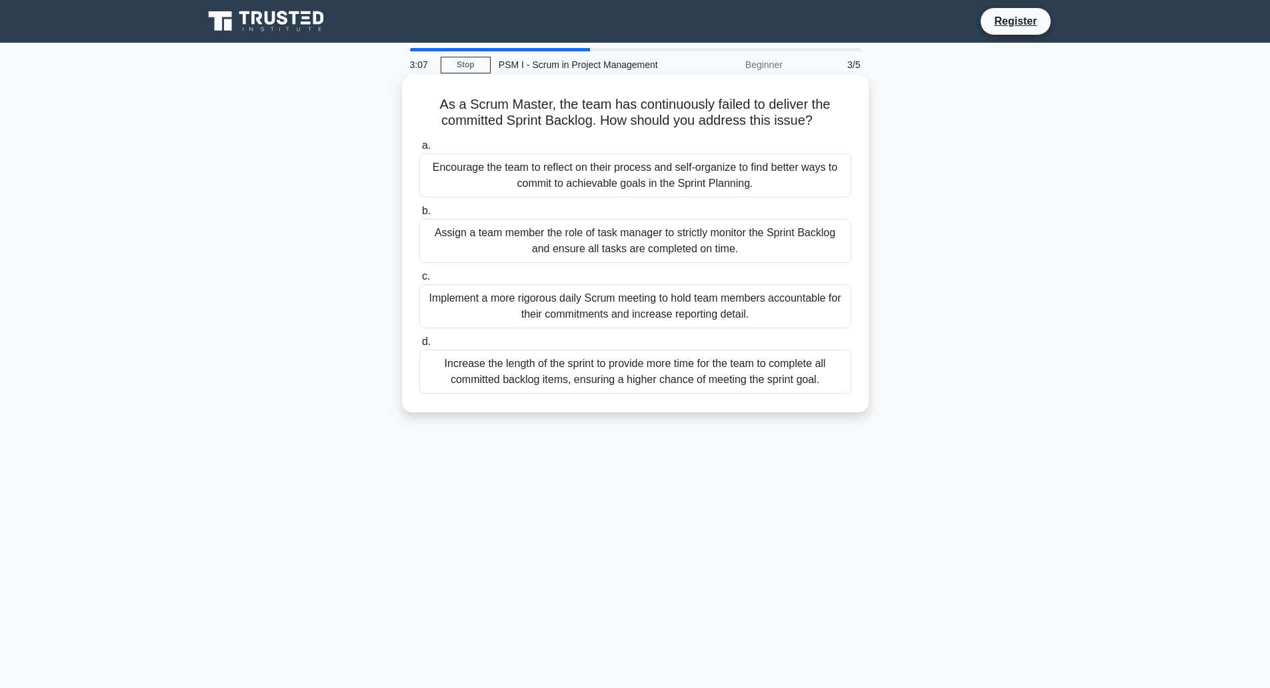
click at [664, 175] on div "Encourage the team to reflect on their process and self-organize to find better…" at bounding box center [635, 175] width 432 height 44
click at [419, 150] on input "a. Encourage the team to reflect on their process and self-organize to find bet…" at bounding box center [419, 145] width 0 height 9
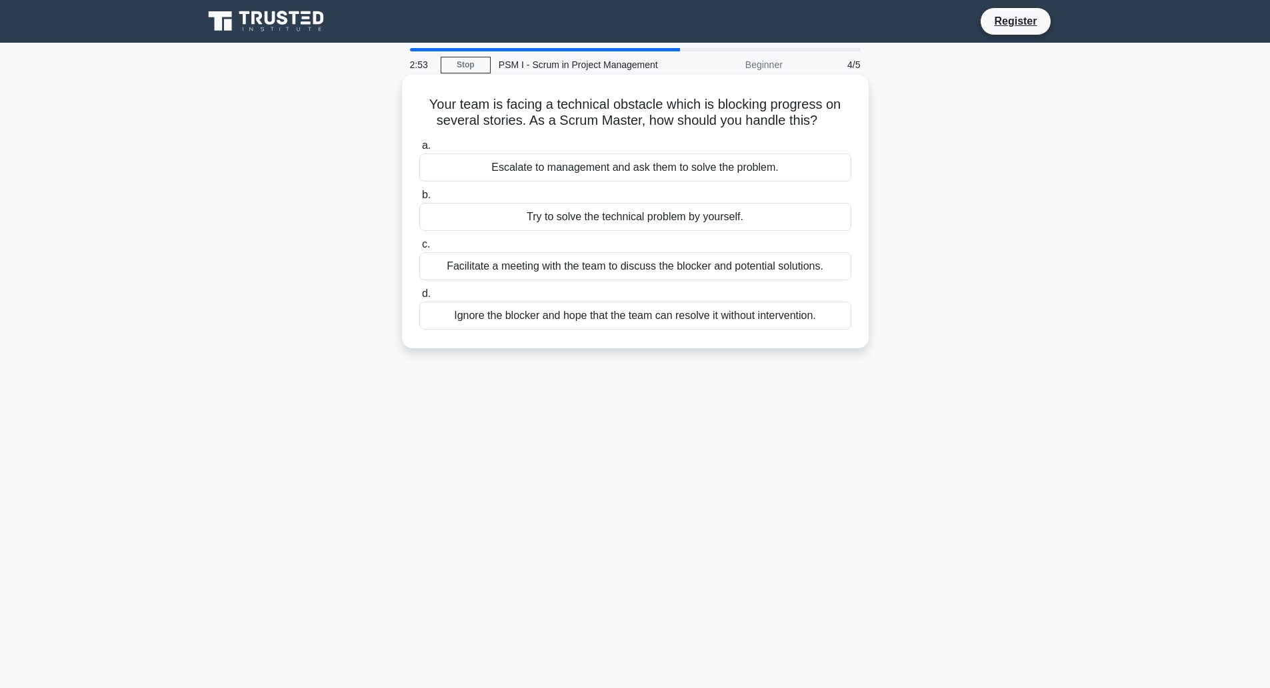
click at [754, 264] on div "Facilitate a meeting with the team to discuss the blocker and potential solutio…" at bounding box center [635, 266] width 432 height 28
click at [419, 249] on input "c. Facilitate a meeting with the team to discuss the blocker and potential solu…" at bounding box center [419, 244] width 0 height 9
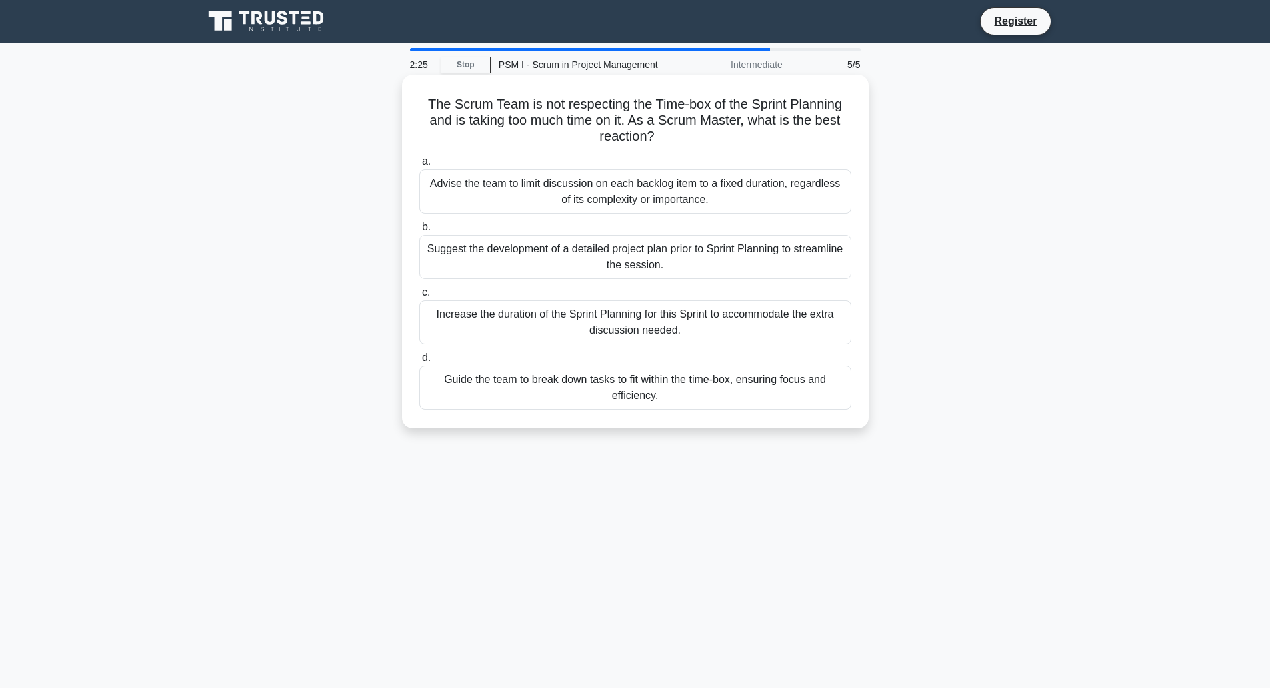
click at [665, 386] on div "Guide the team to break down tasks to fit within the time-box, ensuring focus a…" at bounding box center [635, 387] width 432 height 44
click at [419, 362] on input "d. Guide the team to break down tasks to fit within the time-box, ensuring focu…" at bounding box center [419, 357] width 0 height 9
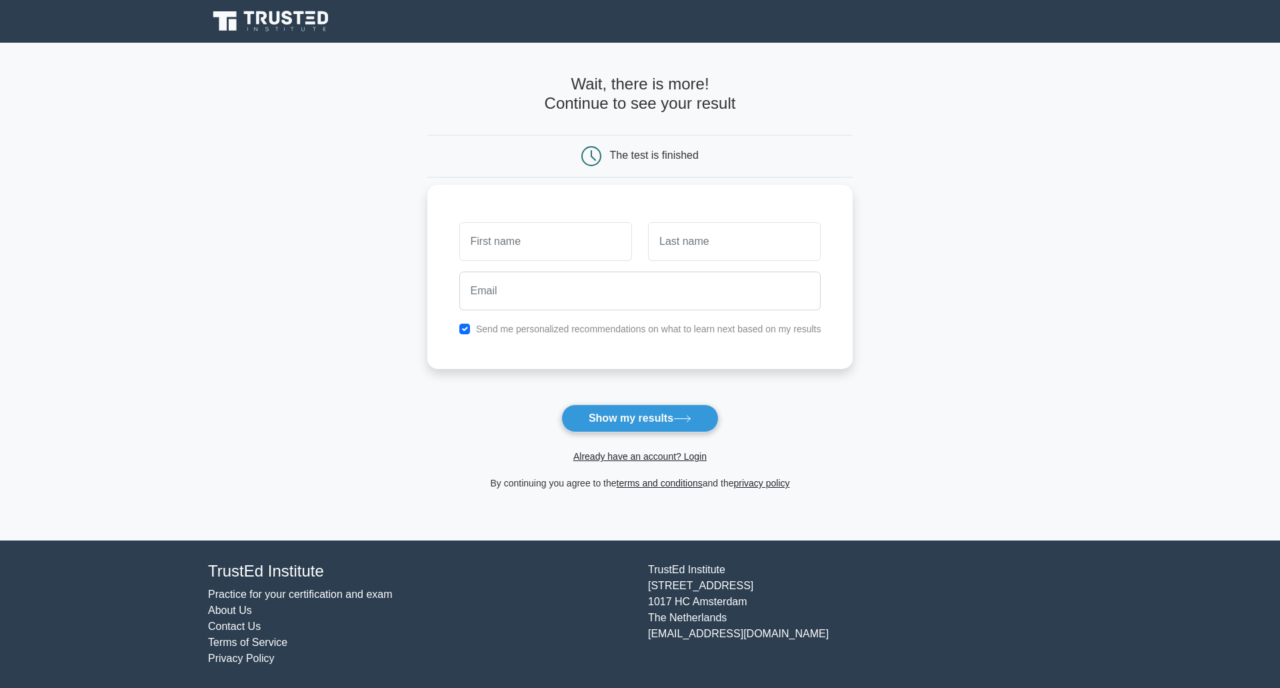
click at [472, 327] on div "Send me personalized recommendations on what to learn next based on my results" at bounding box center [640, 329] width 378 height 16
click at [471, 327] on div "Send me personalized recommendations on what to learn next based on my results" at bounding box center [640, 329] width 378 height 16
click at [467, 327] on input "checkbox" at bounding box center [464, 328] width 11 height 11
checkbox input "false"
click at [660, 419] on button "Show my results" at bounding box center [639, 418] width 157 height 28
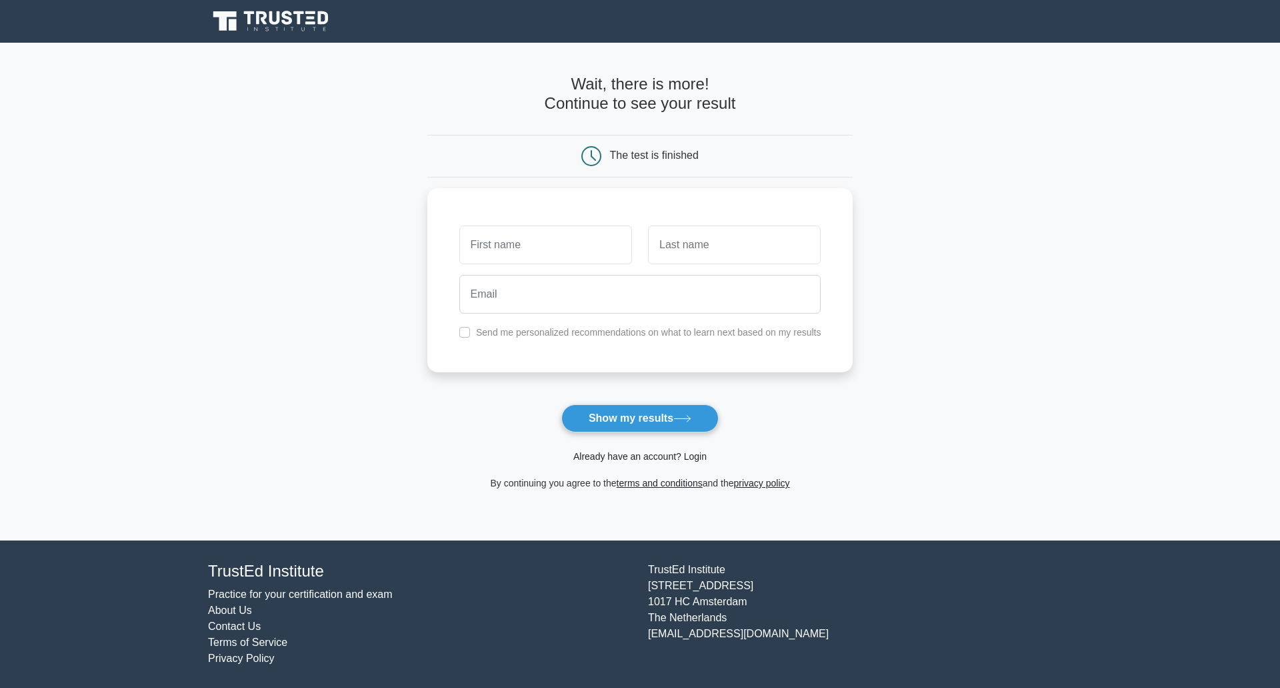
click at [612, 451] on link "Already have an account? Login" at bounding box center [639, 456] width 133 height 11
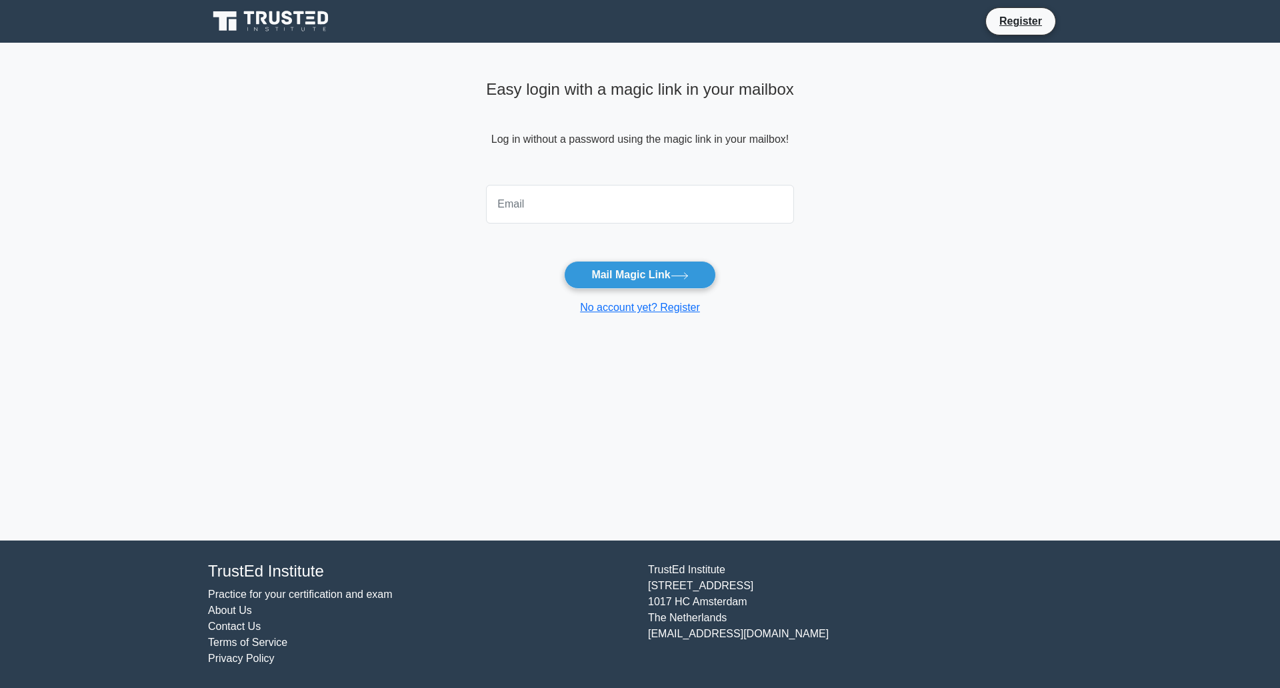
click at [604, 203] on input "email" at bounding box center [640, 204] width 308 height 39
type input "lmariani@sii.fr"
click at [614, 273] on button "Mail Magic Link" at bounding box center [639, 275] width 151 height 28
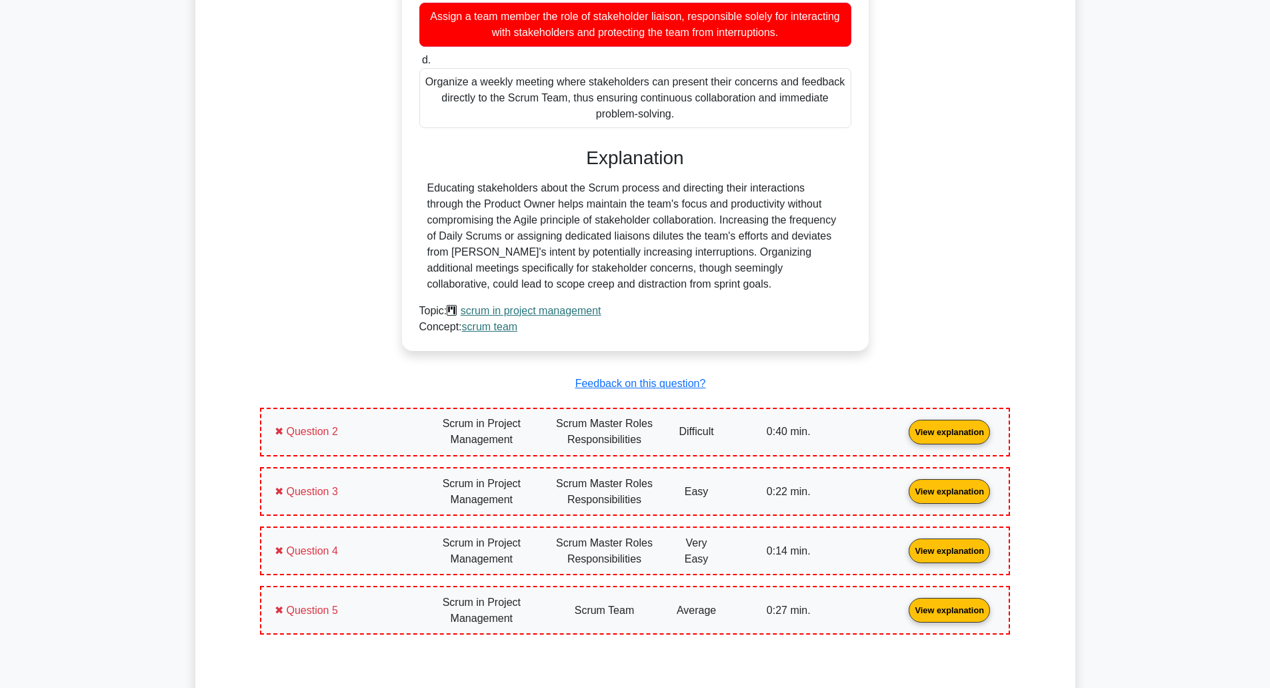
scroll to position [934, 0]
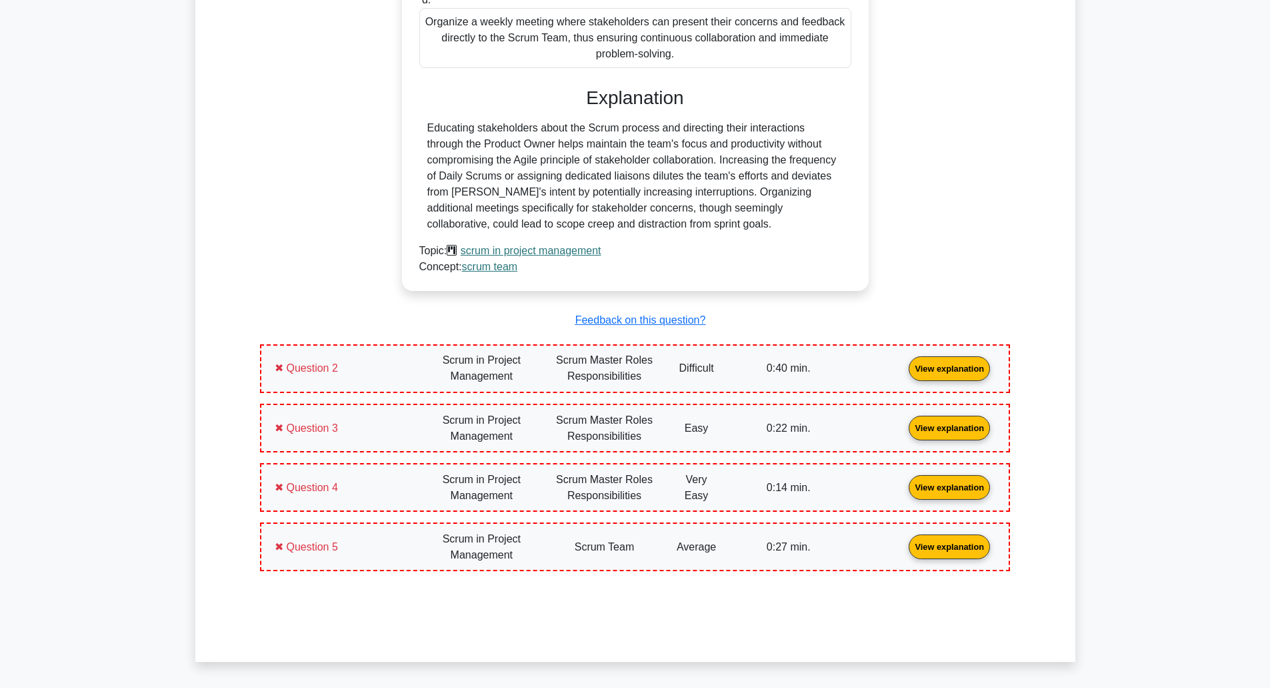
click at [904, 551] on link "View explanation" at bounding box center [950, 545] width 92 height 11
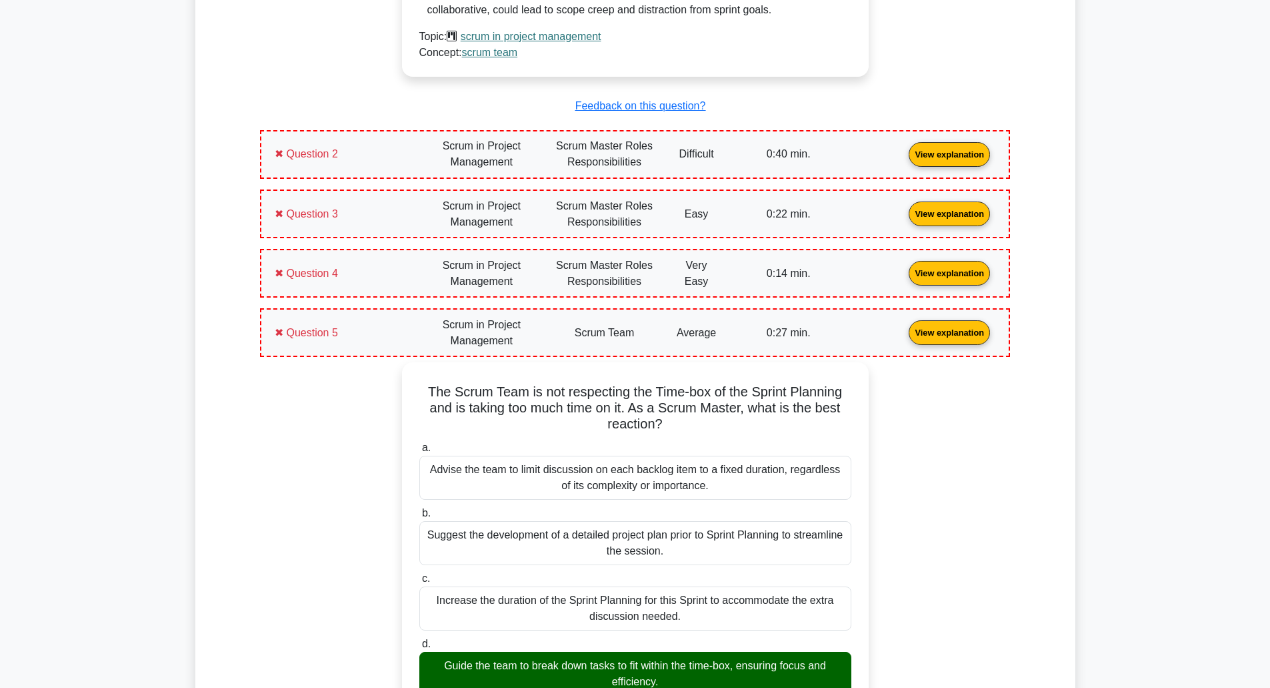
scroll to position [1200, 0]
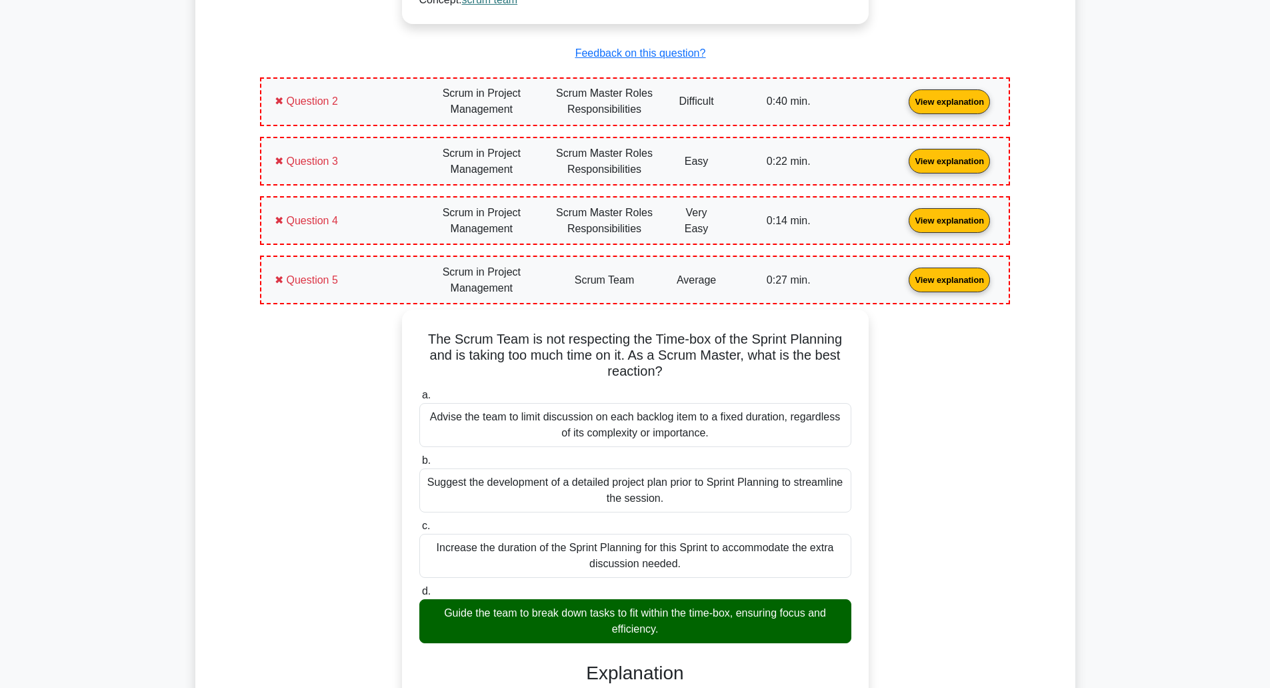
click at [904, 225] on link "View explanation" at bounding box center [950, 219] width 92 height 11
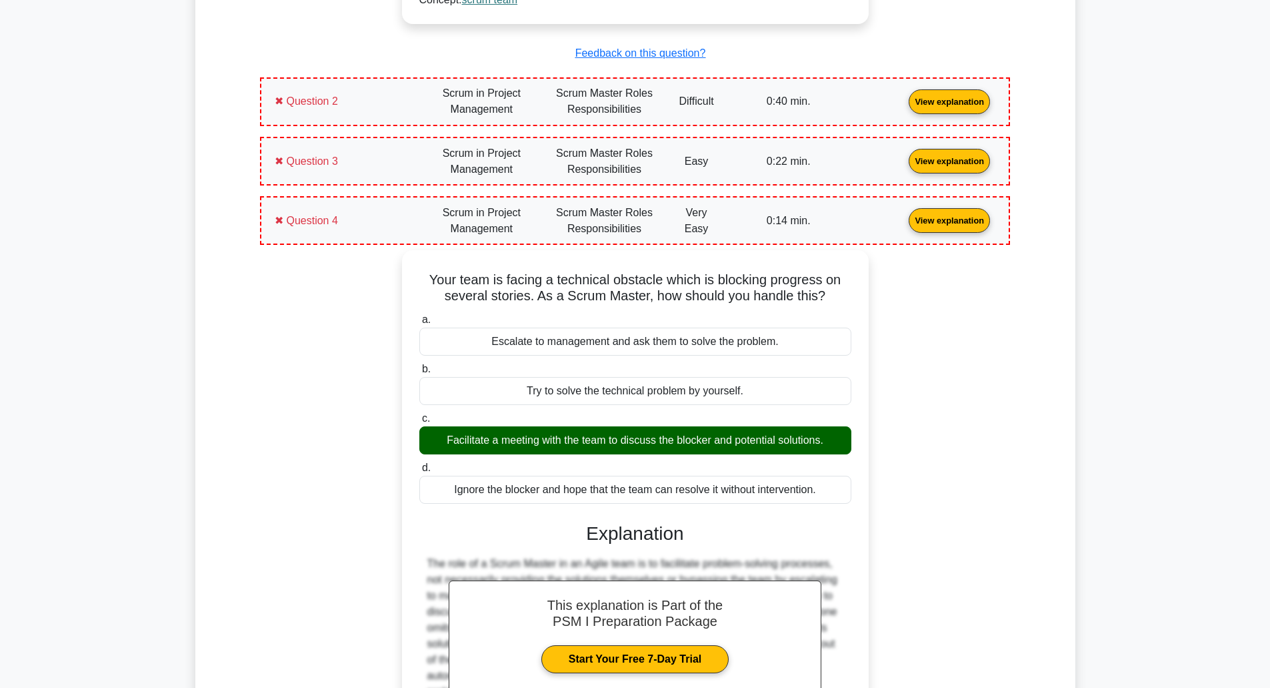
click at [904, 166] on link "View explanation" at bounding box center [950, 160] width 92 height 11
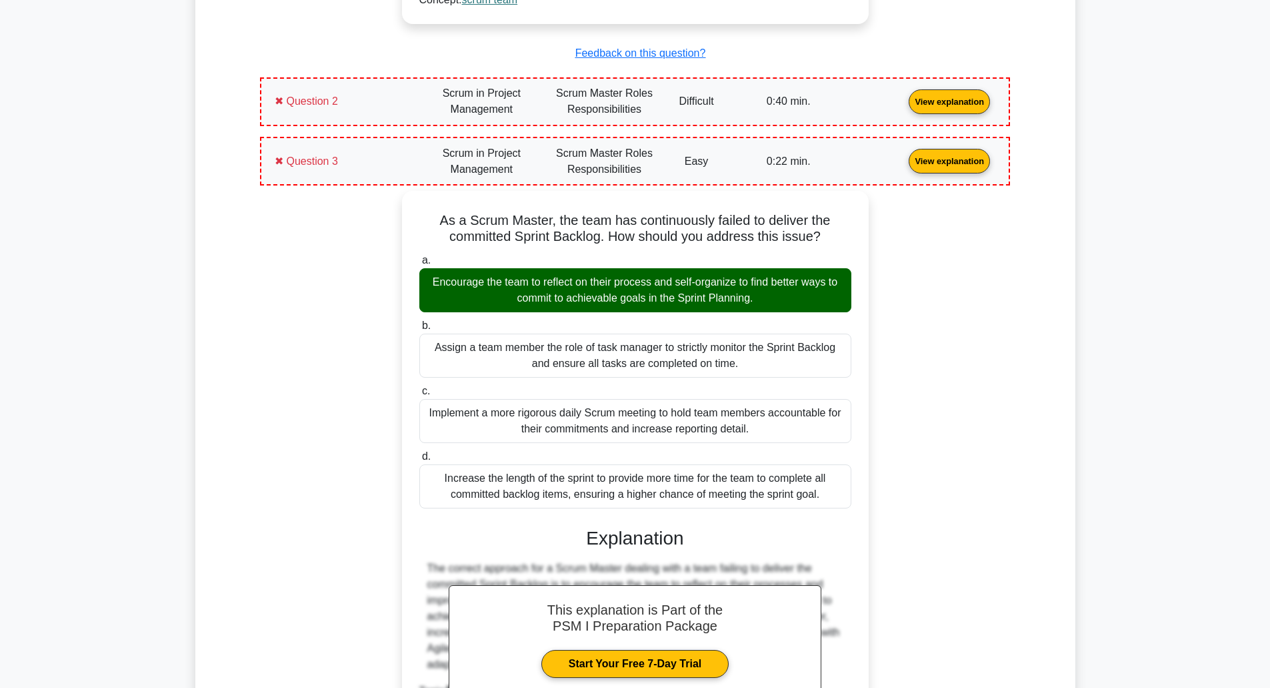
click at [904, 107] on link "View explanation" at bounding box center [950, 100] width 92 height 11
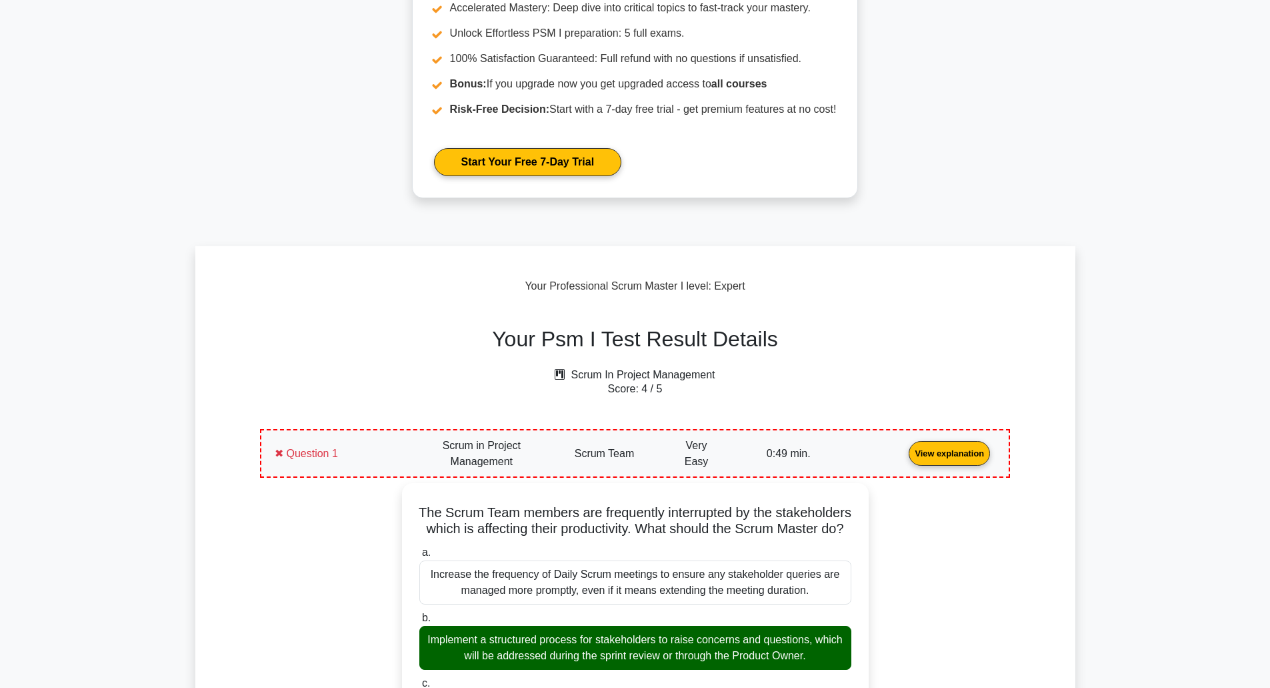
scroll to position [0, 0]
